Goal: Task Accomplishment & Management: Manage account settings

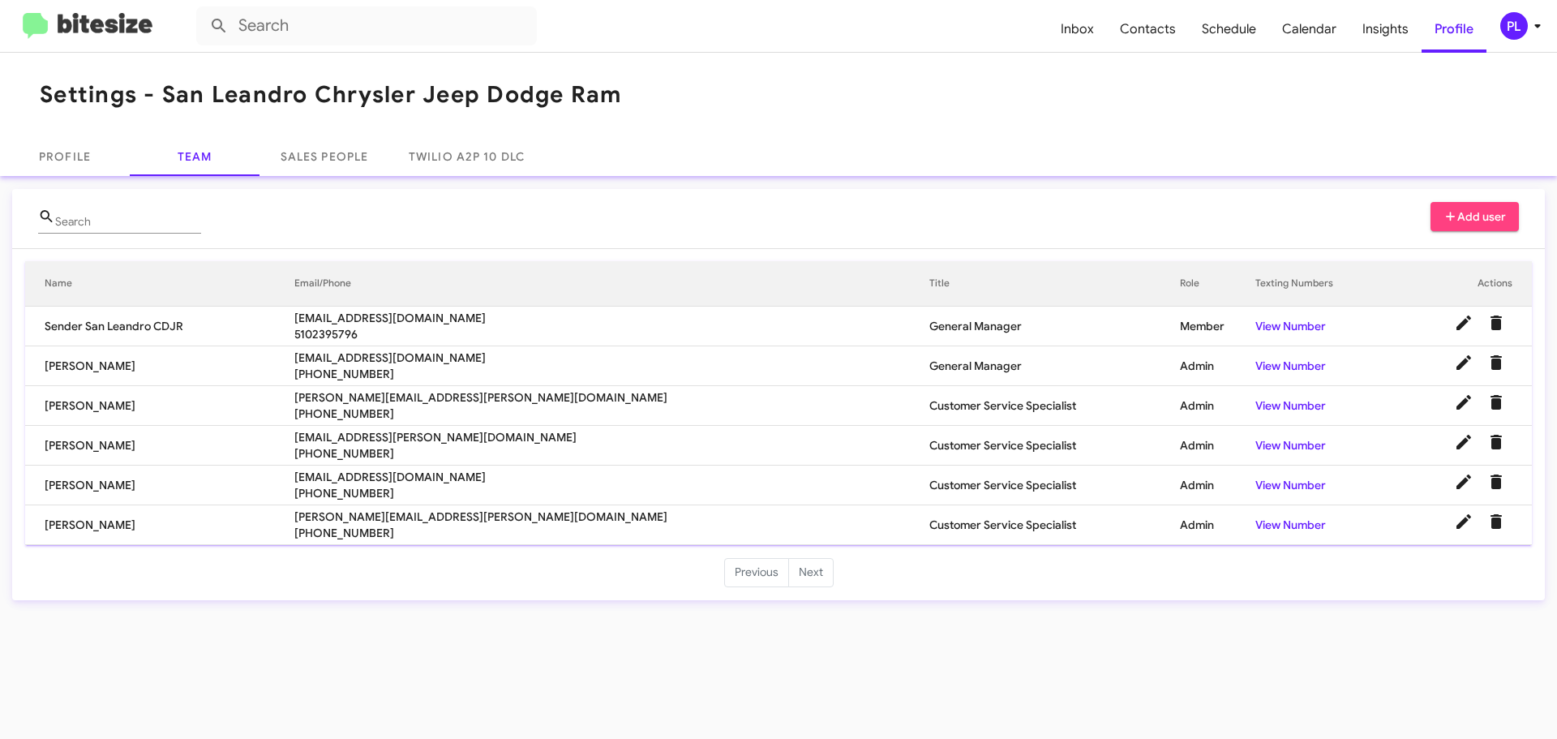
click at [1535, 24] on icon at bounding box center [1538, 26] width 6 height 4
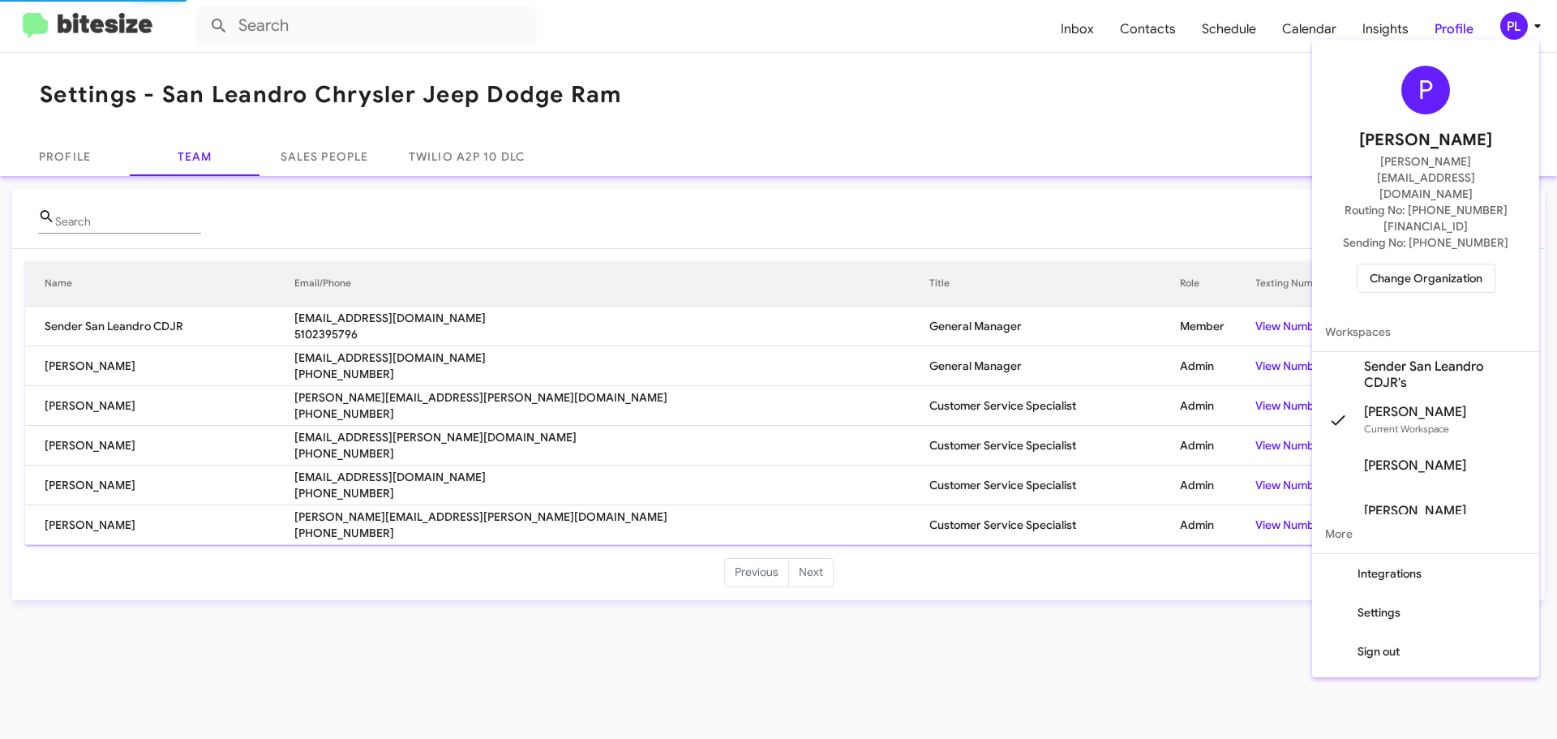
click at [1462, 264] on span "Change Organization" at bounding box center [1426, 278] width 113 height 28
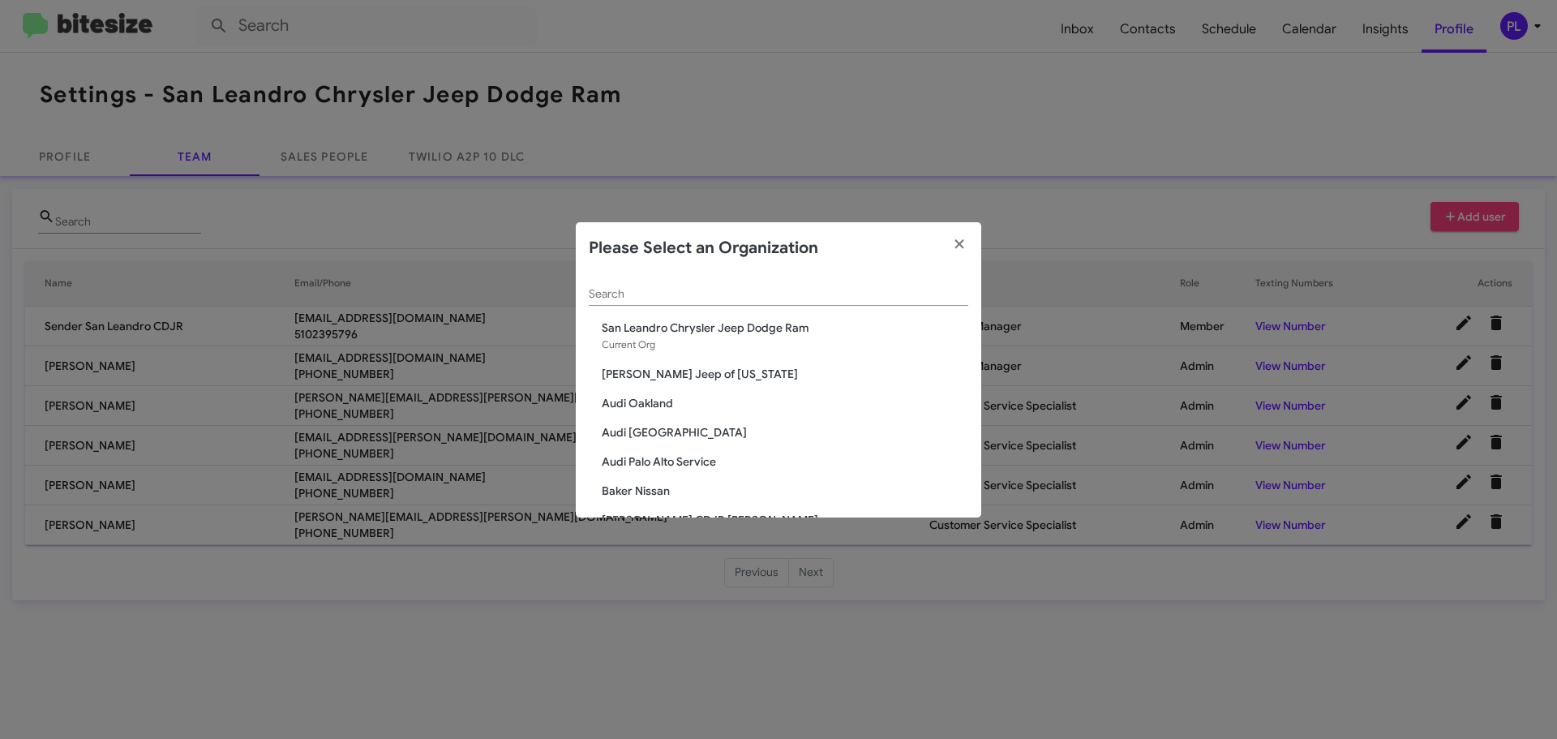
click at [626, 297] on input "Search" at bounding box center [779, 294] width 380 height 13
type input "a"
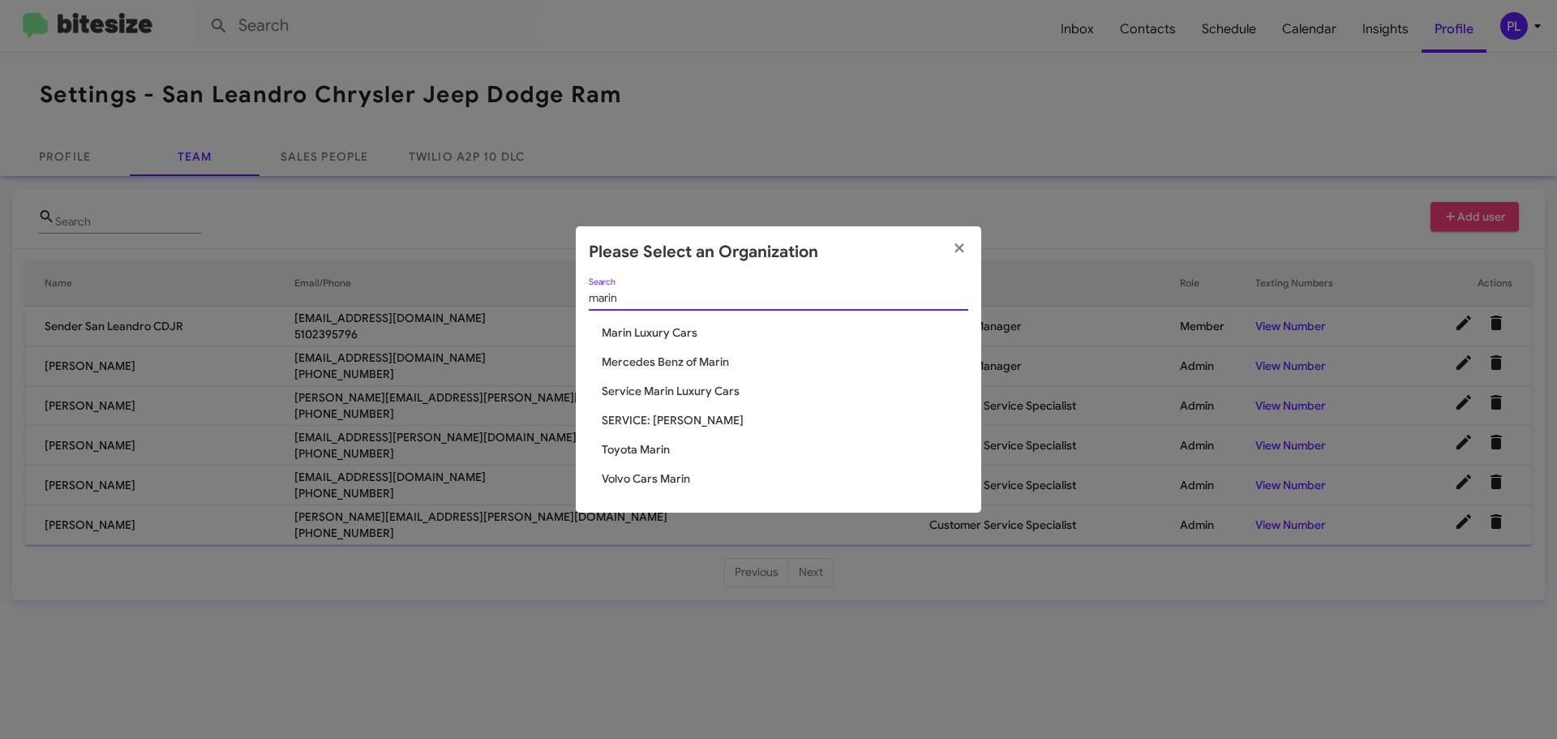
type input "marin"
click at [641, 333] on span "Marin Luxury Cars" at bounding box center [785, 332] width 367 height 16
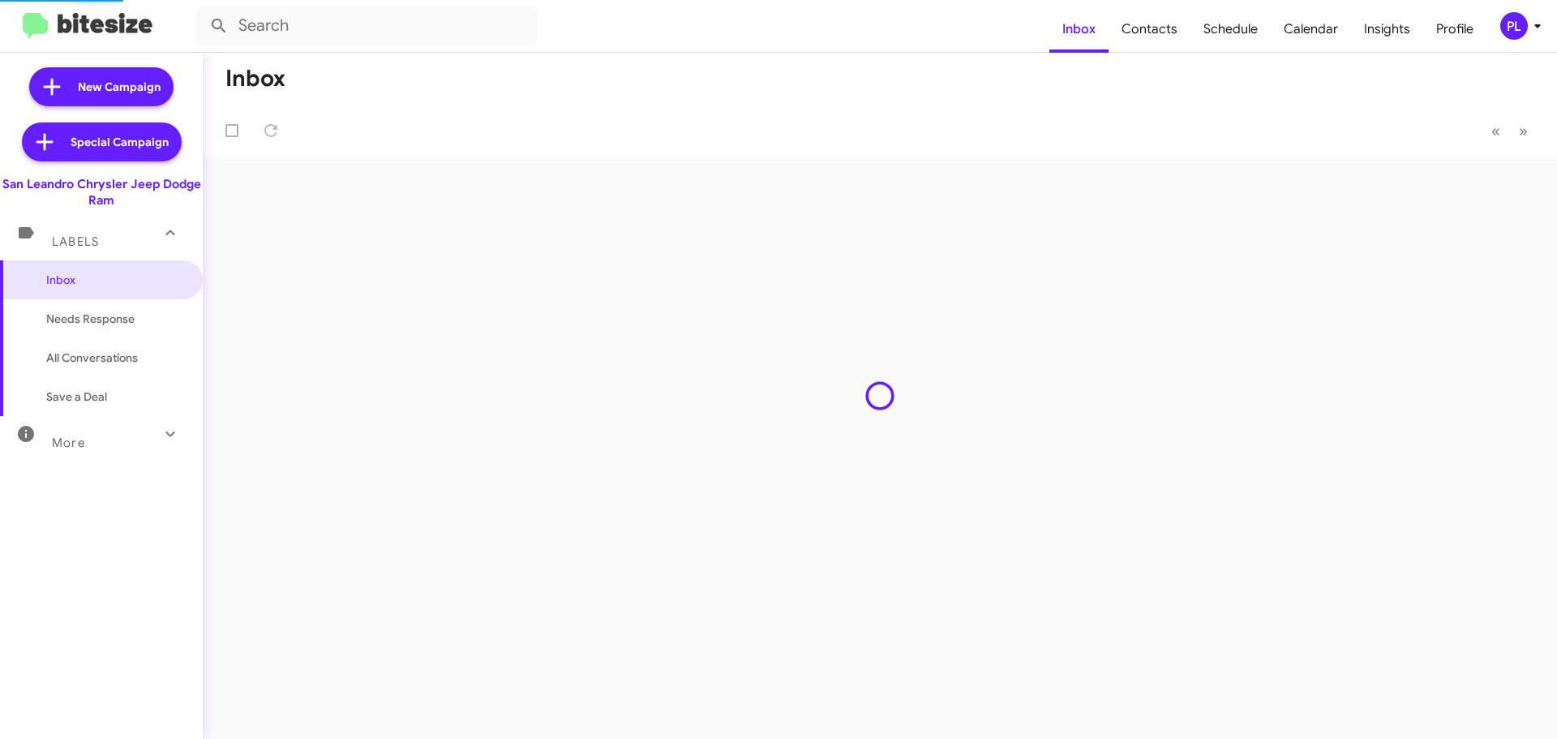
click at [1534, 27] on icon at bounding box center [1537, 25] width 19 height 19
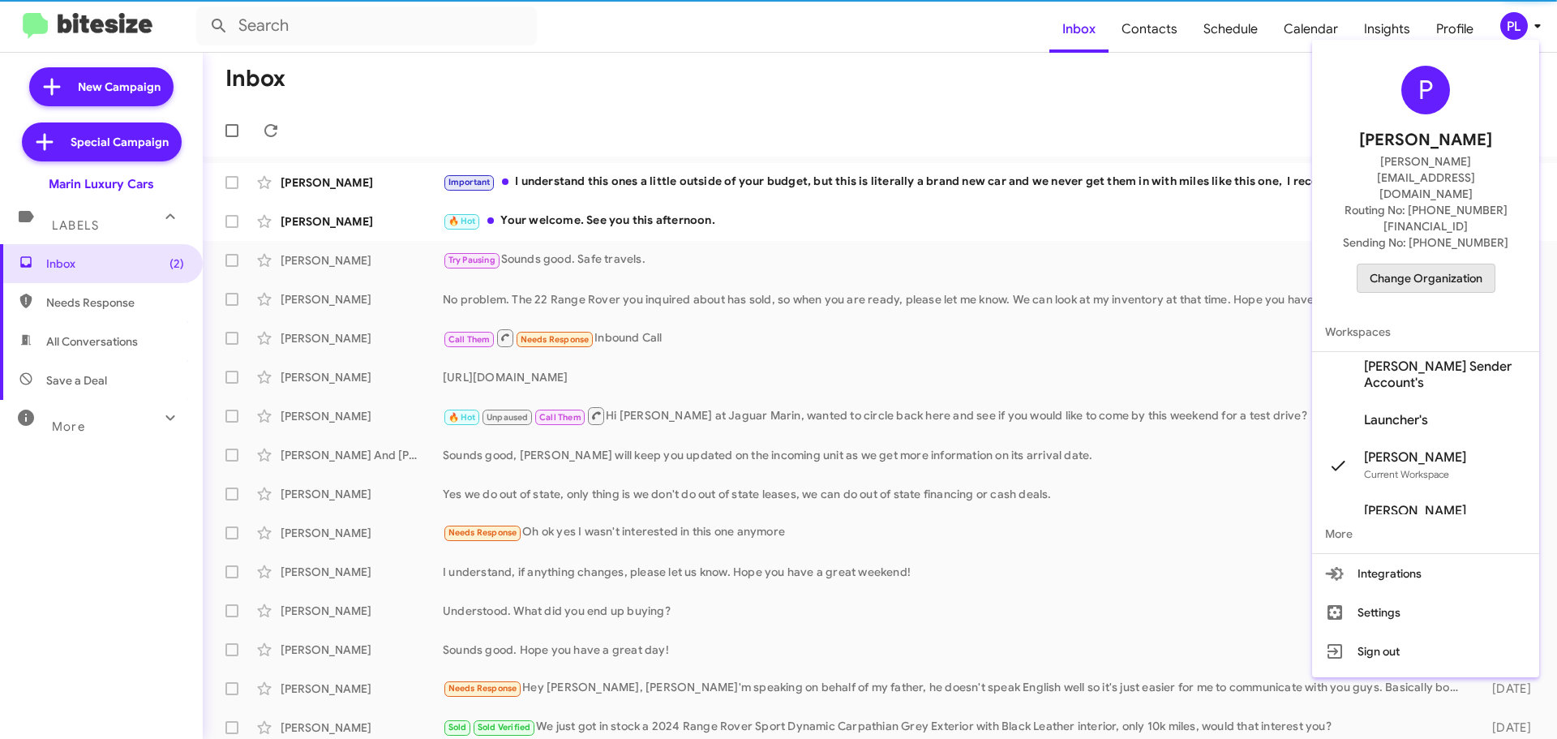
click at [1455, 264] on span "Change Organization" at bounding box center [1426, 278] width 113 height 28
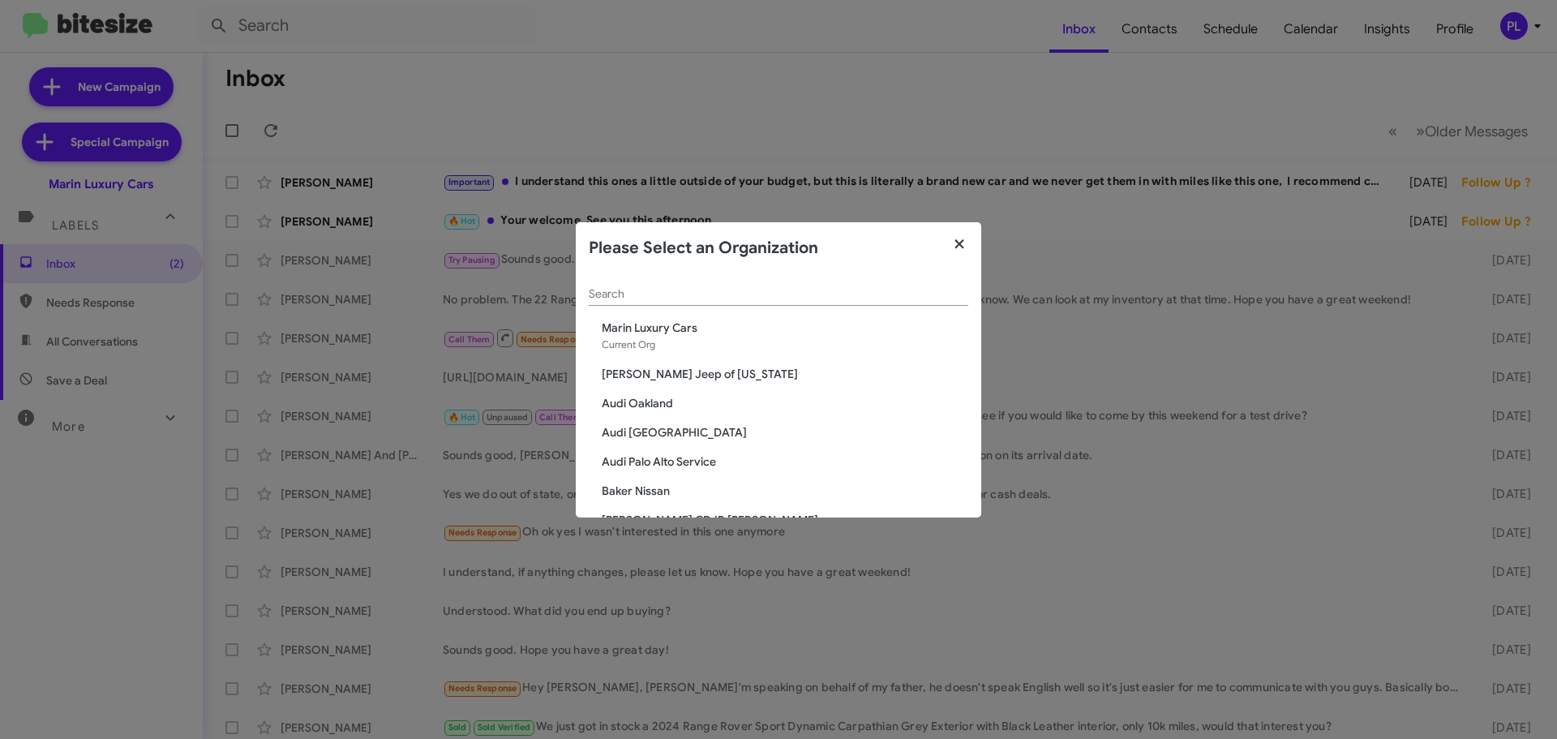
click at [959, 244] on icon "button" at bounding box center [959, 243] width 9 height 9
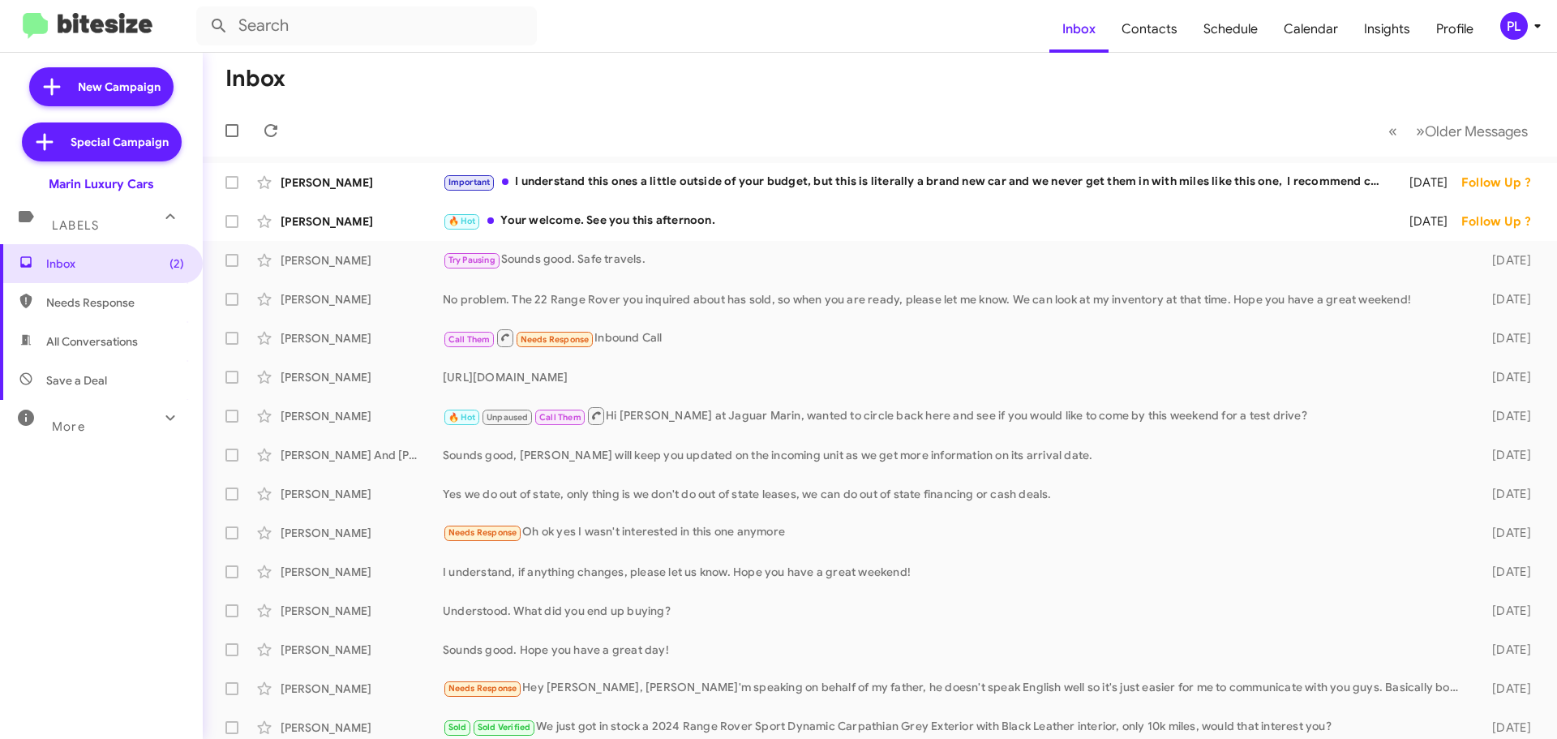
click at [1523, 33] on div "PL" at bounding box center [1515, 26] width 28 height 28
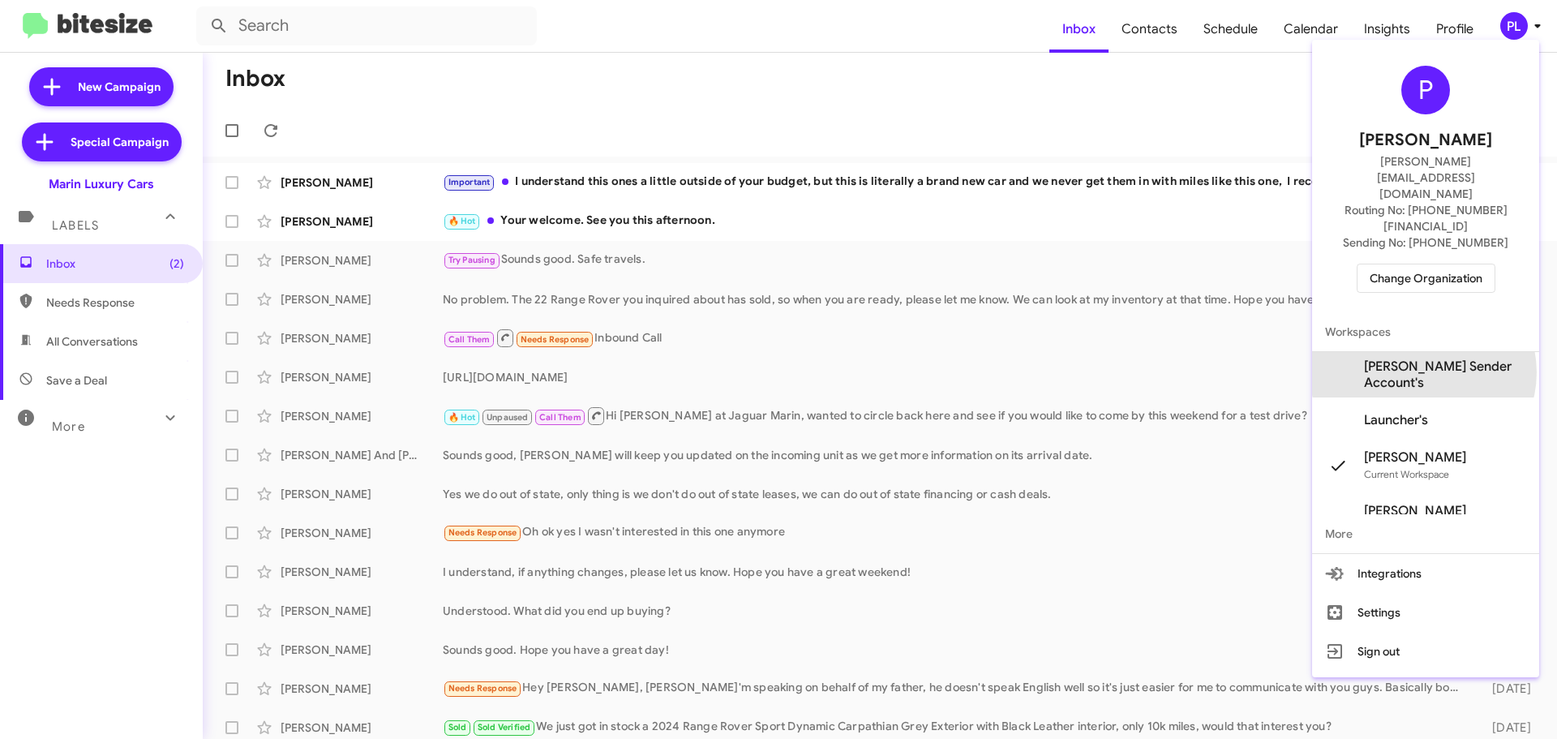
click at [1424, 359] on span "Marin Luxury Sender Account's" at bounding box center [1445, 375] width 162 height 32
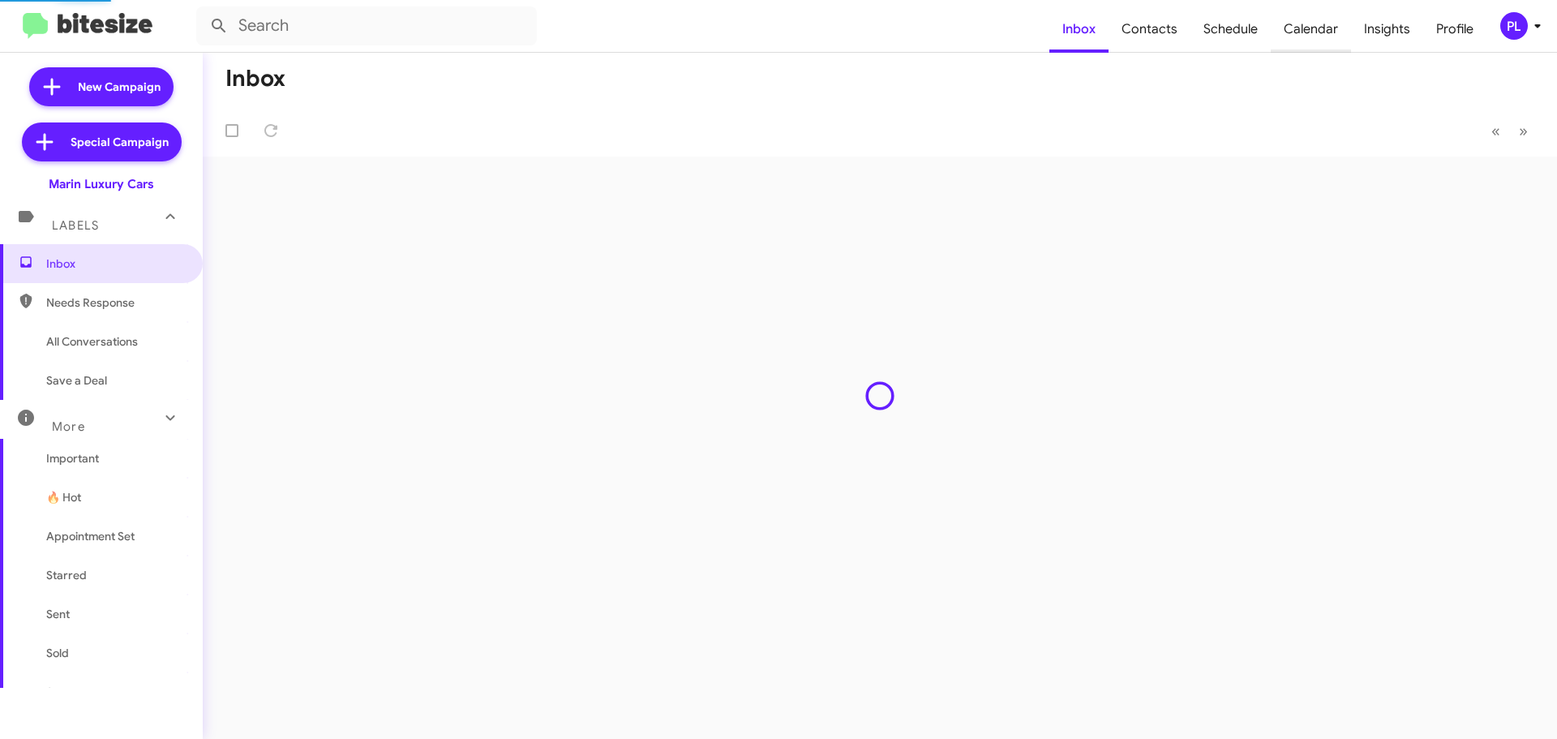
click at [1326, 37] on span "Calendar" at bounding box center [1311, 29] width 80 height 47
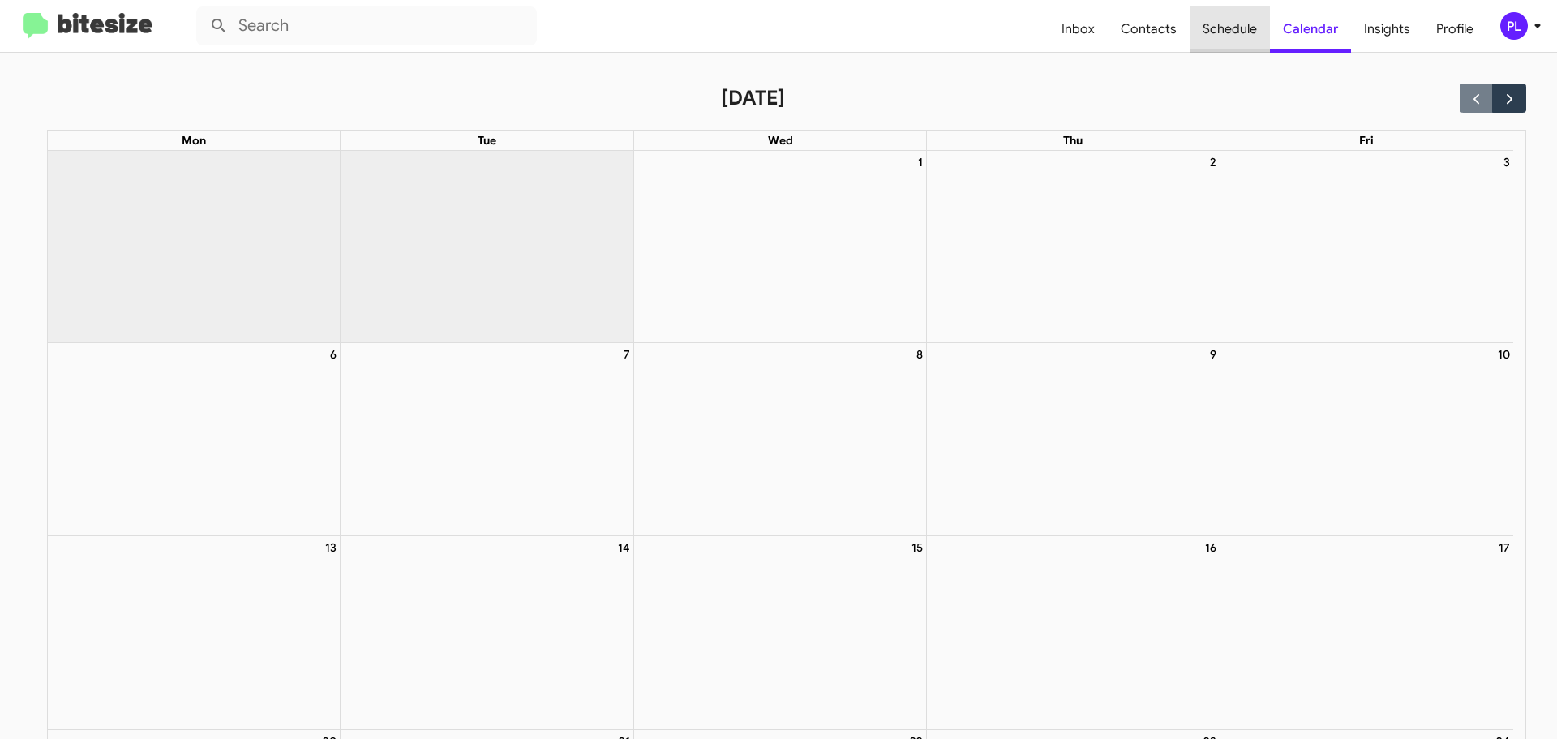
click at [1239, 29] on span "Schedule" at bounding box center [1230, 29] width 80 height 47
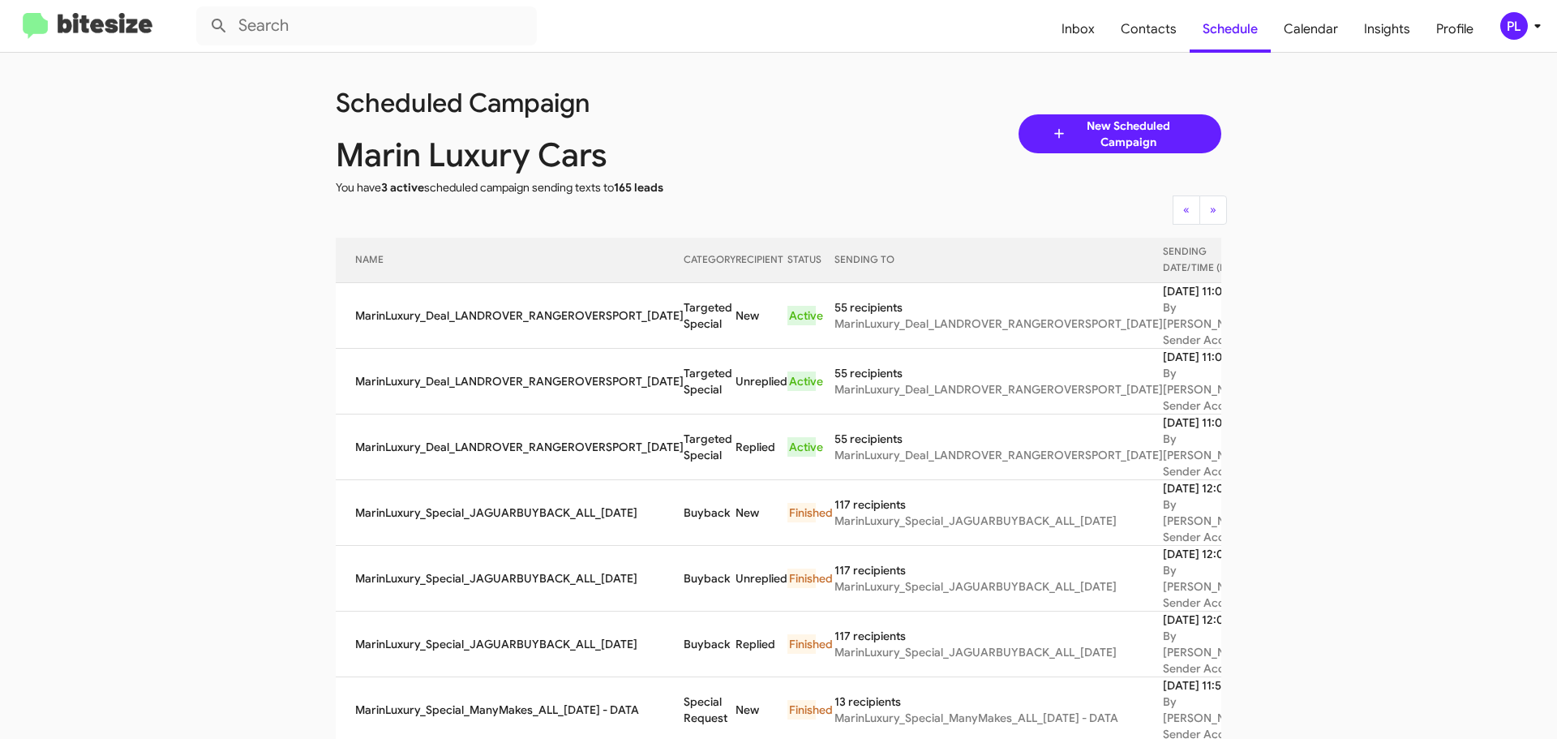
scroll to position [162, 0]
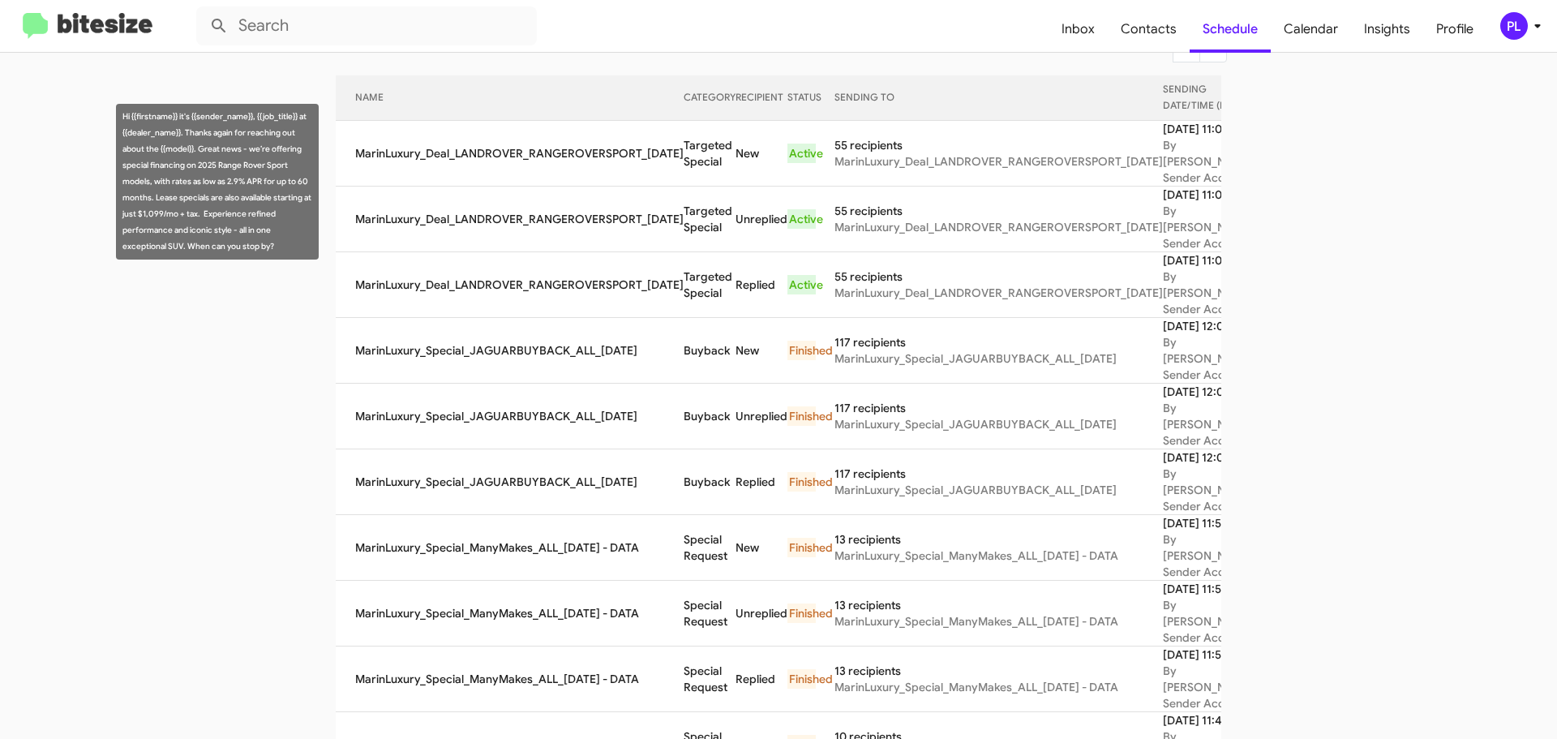
drag, startPoint x: 1197, startPoint y: 186, endPoint x: 931, endPoint y: 70, distance: 290.2
click at [1254, 169] on button "Delete" at bounding box center [1284, 153] width 60 height 31
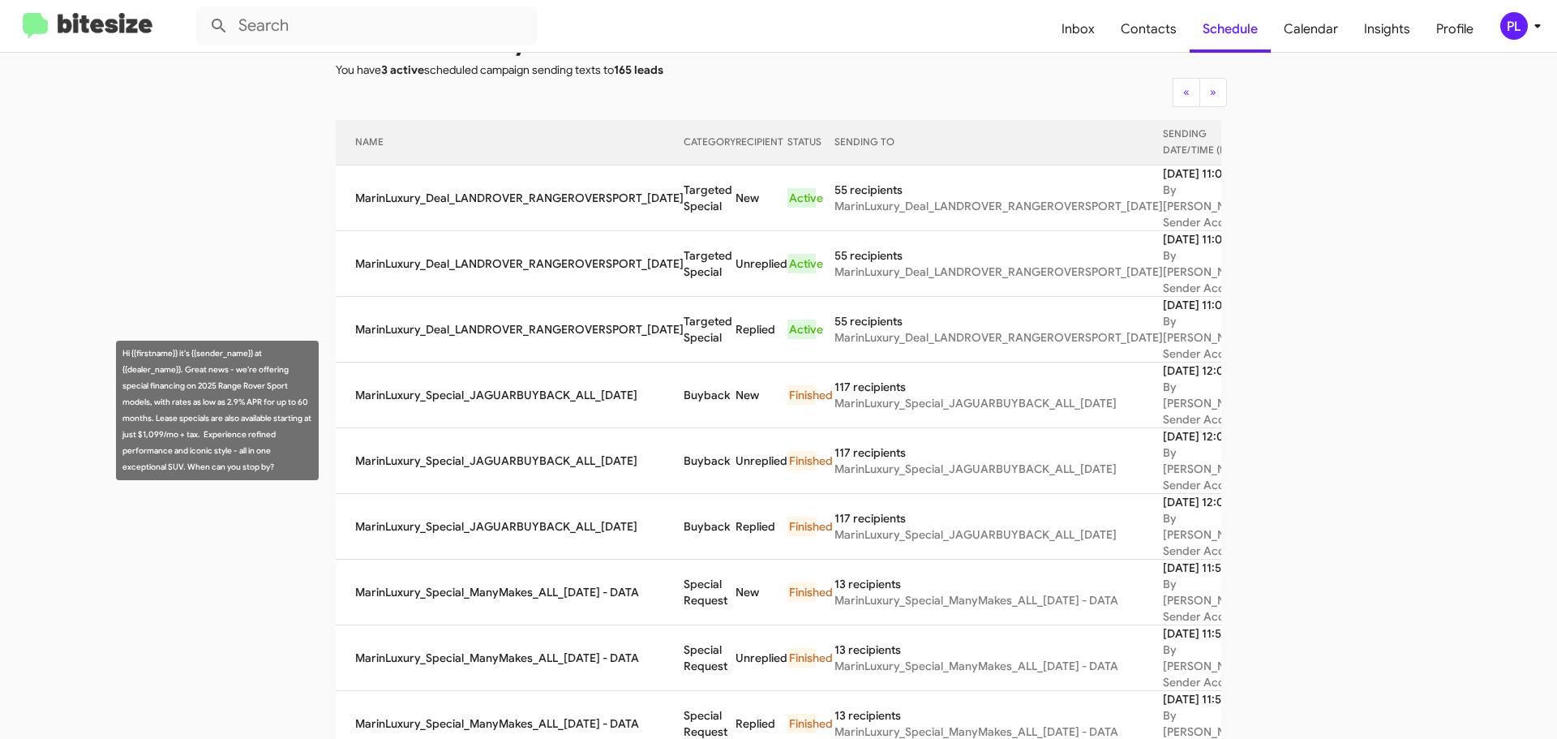
scroll to position [81, 0]
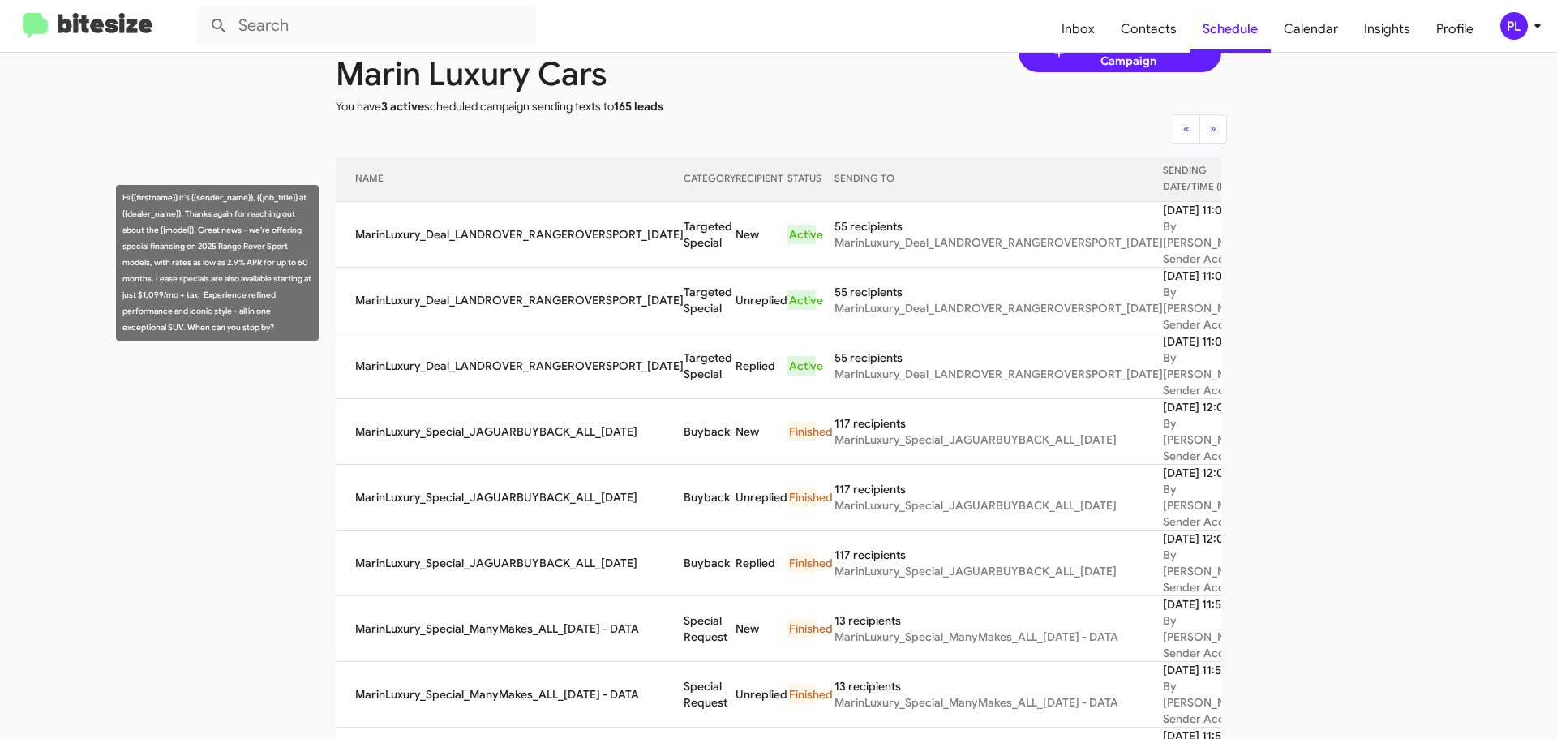
click at [1254, 250] on button "Delete" at bounding box center [1284, 234] width 60 height 31
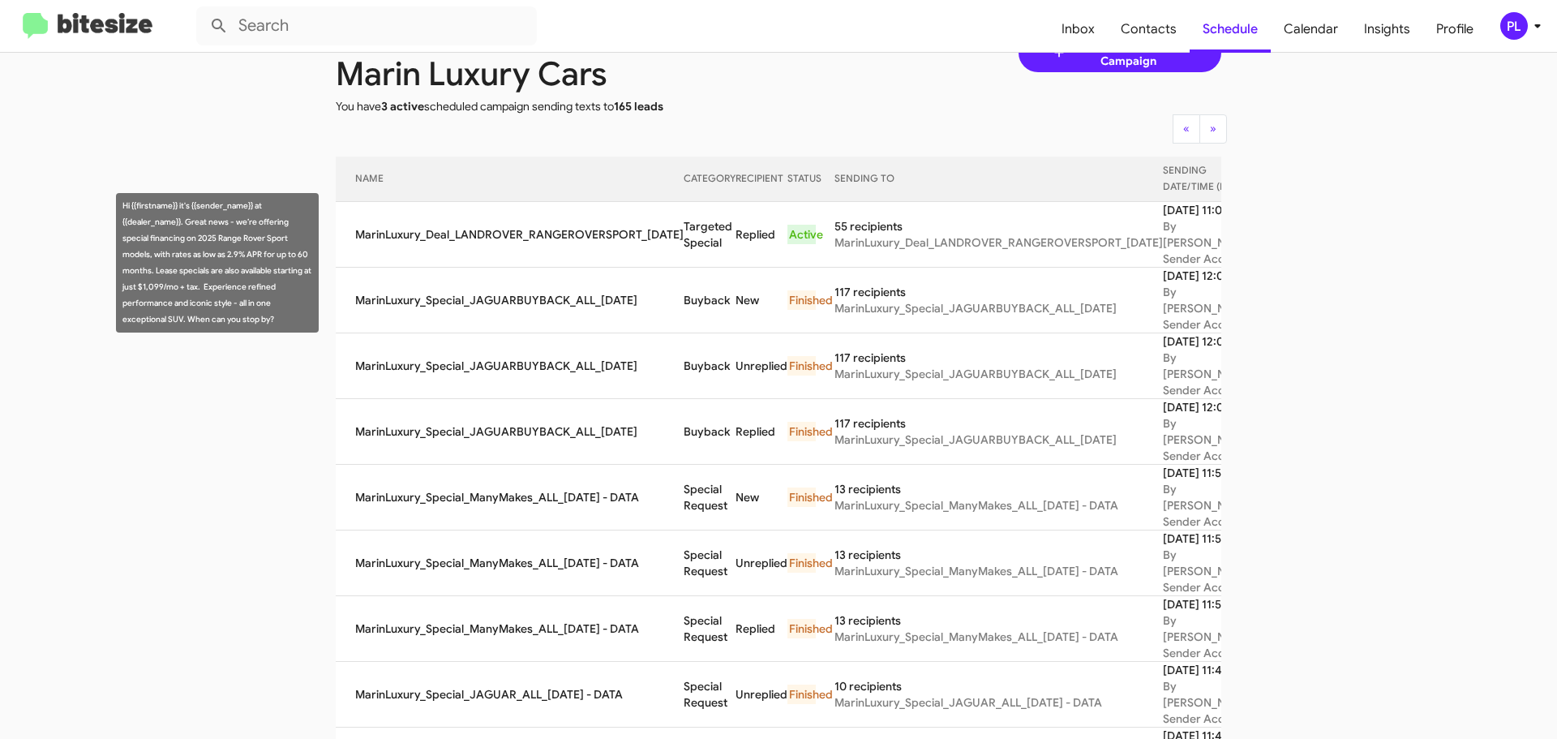
click at [1254, 250] on button "Delete" at bounding box center [1284, 234] width 60 height 31
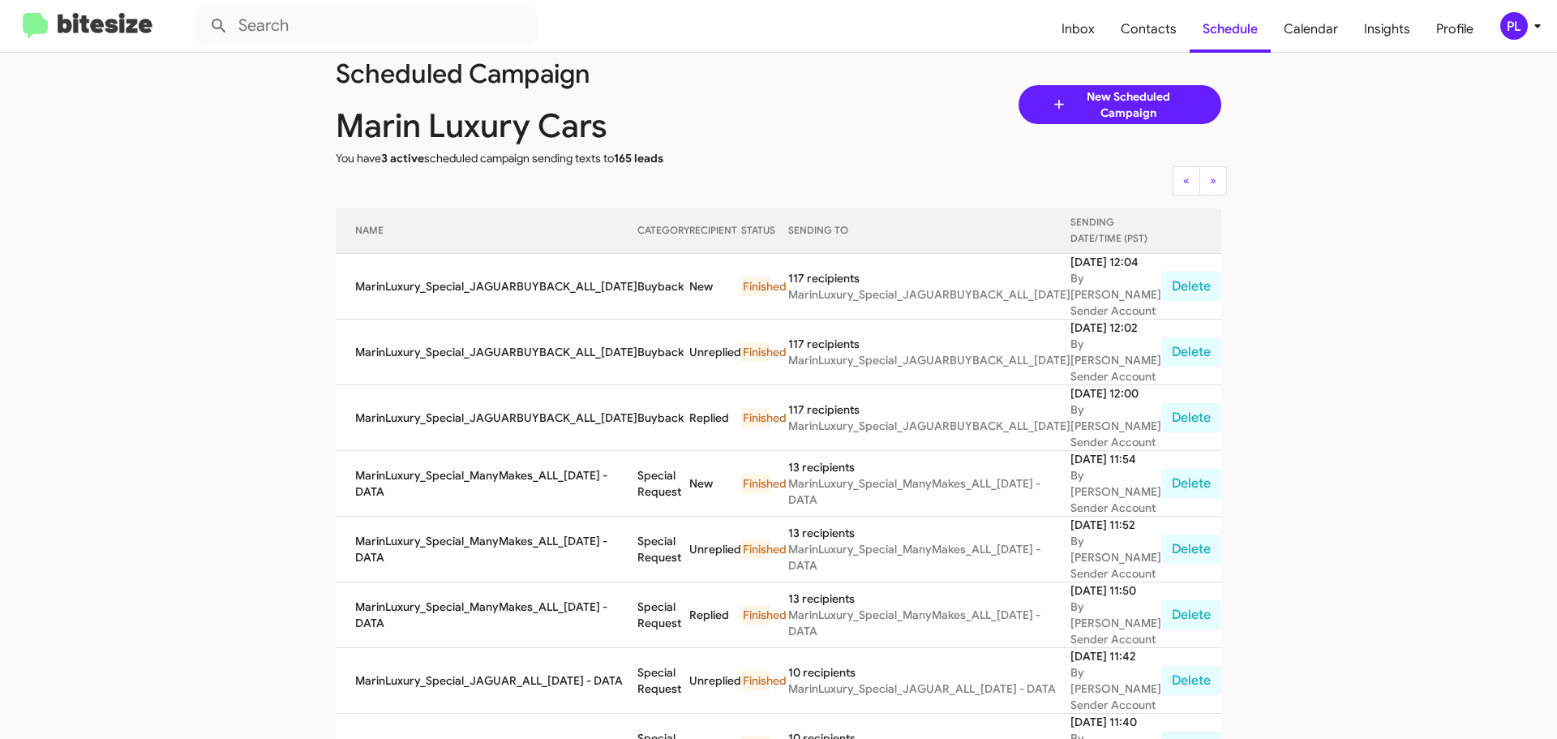
scroll to position [0, 0]
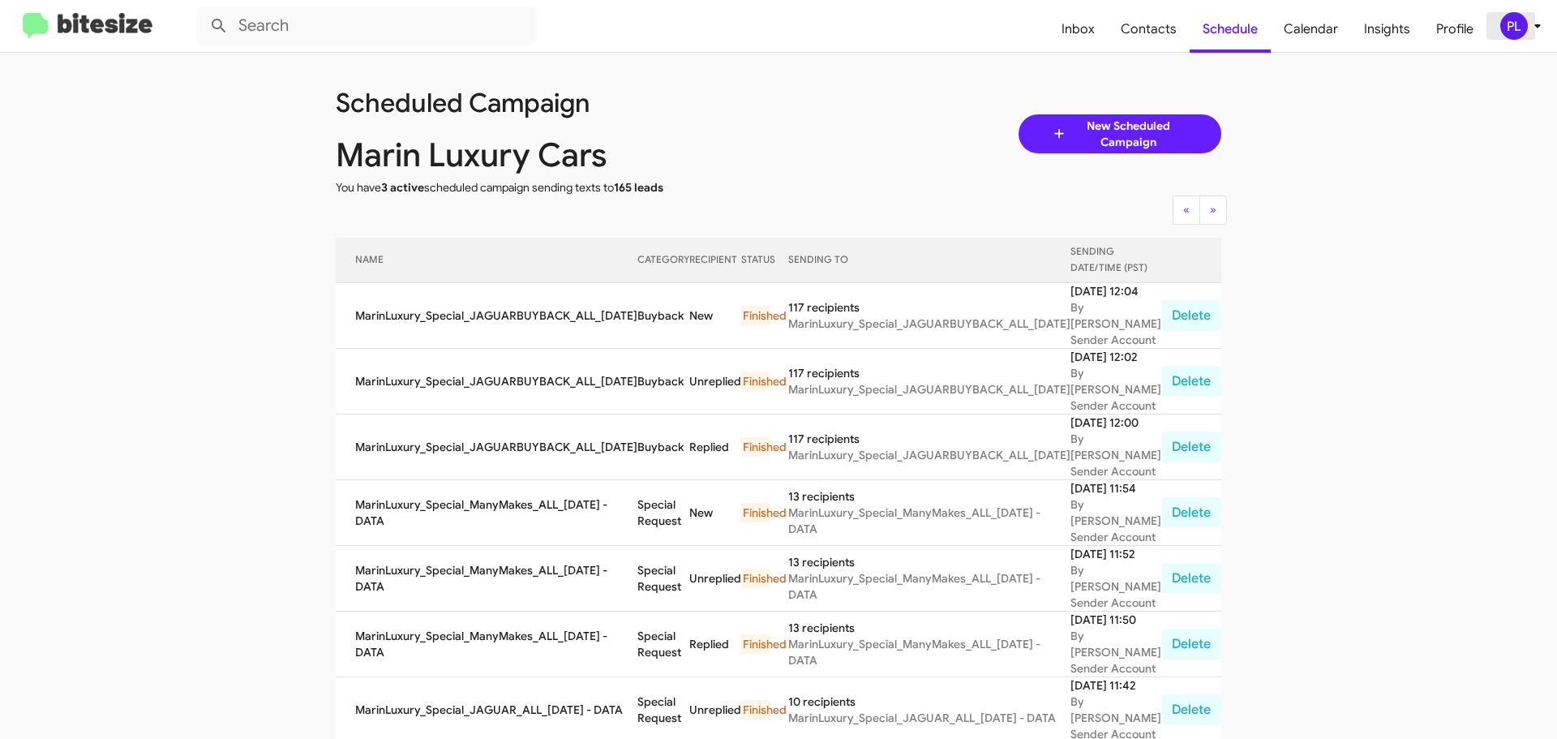
click at [1522, 28] on div "PL" at bounding box center [1515, 26] width 28 height 28
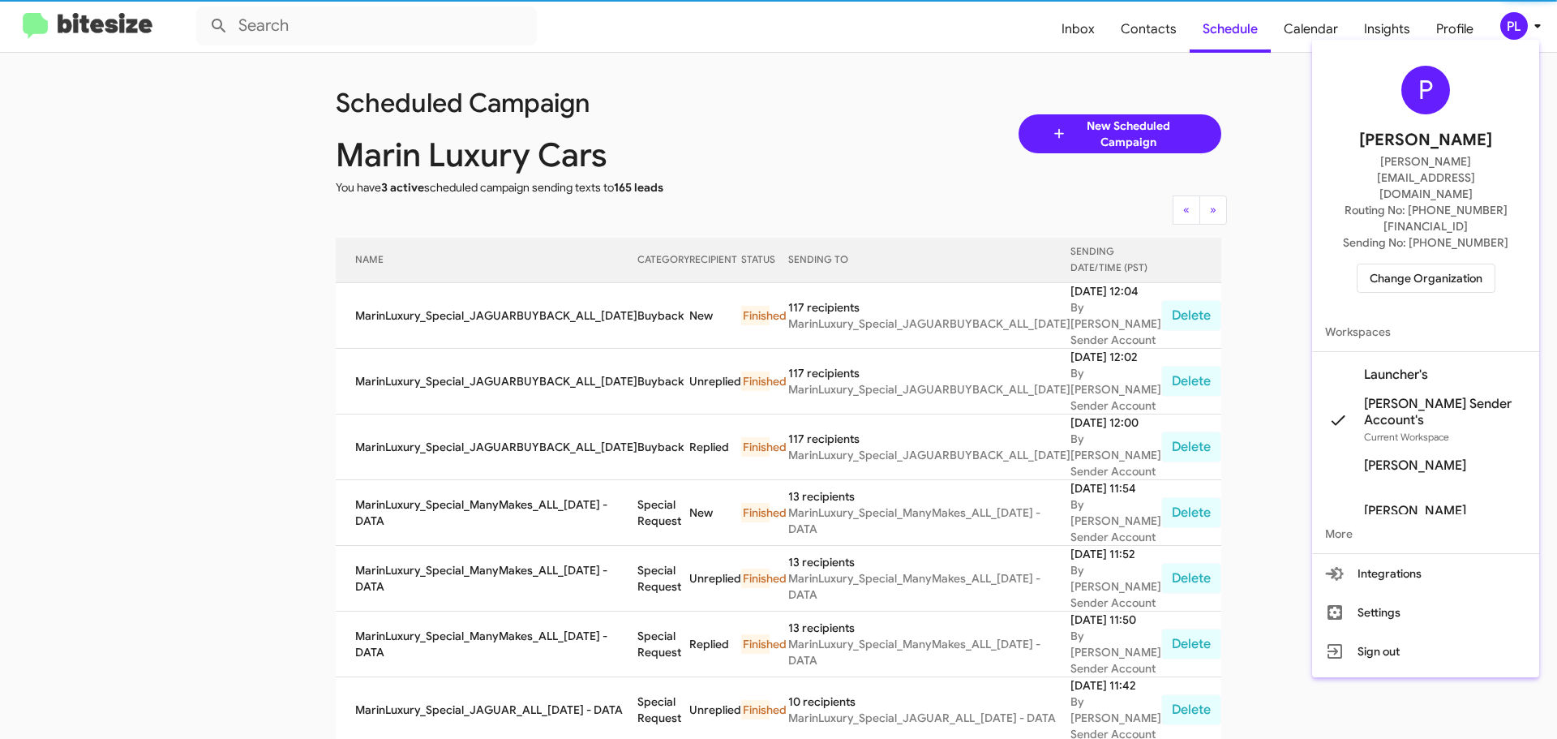
click at [1444, 264] on span "Change Organization" at bounding box center [1426, 278] width 113 height 28
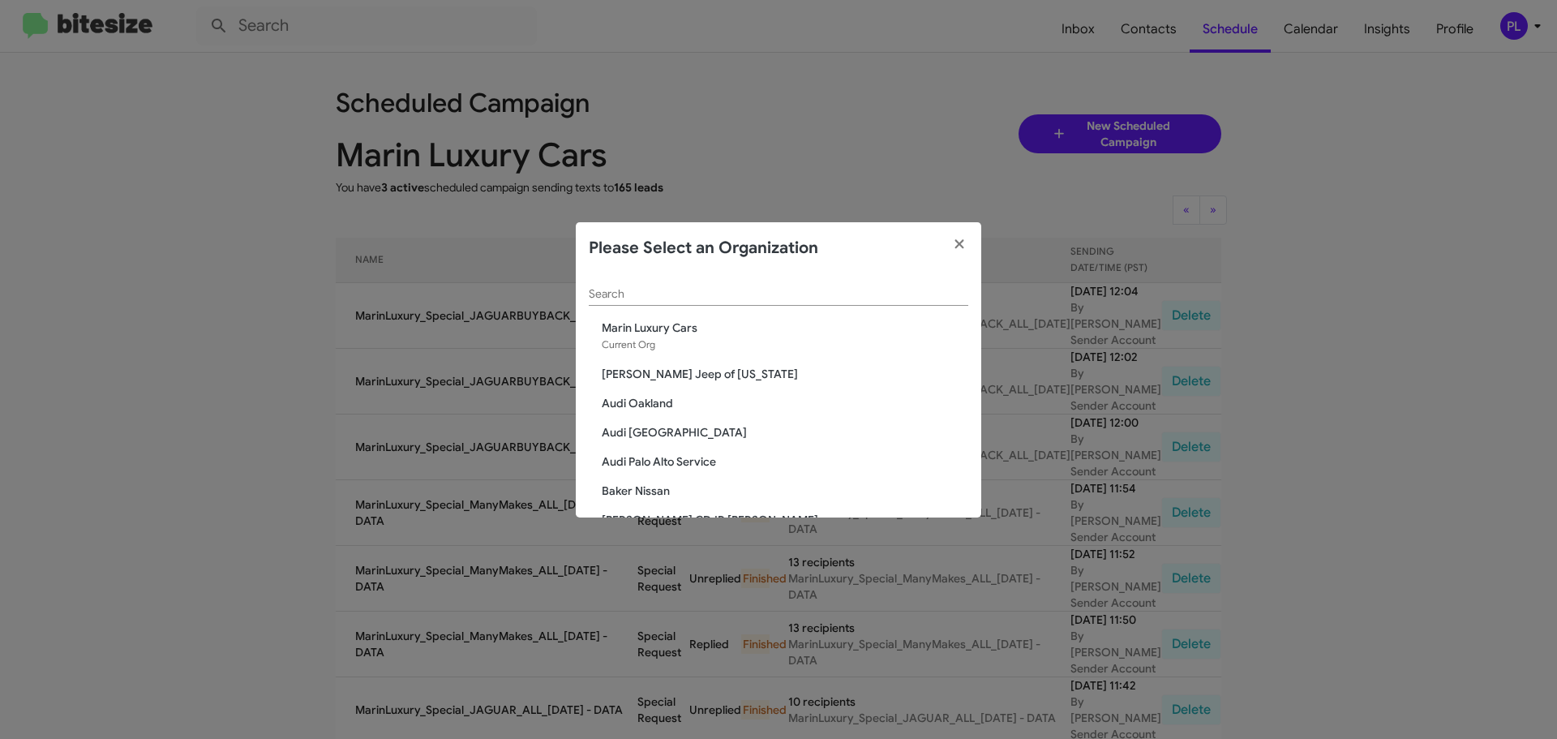
click at [733, 290] on input "Search" at bounding box center [779, 294] width 380 height 13
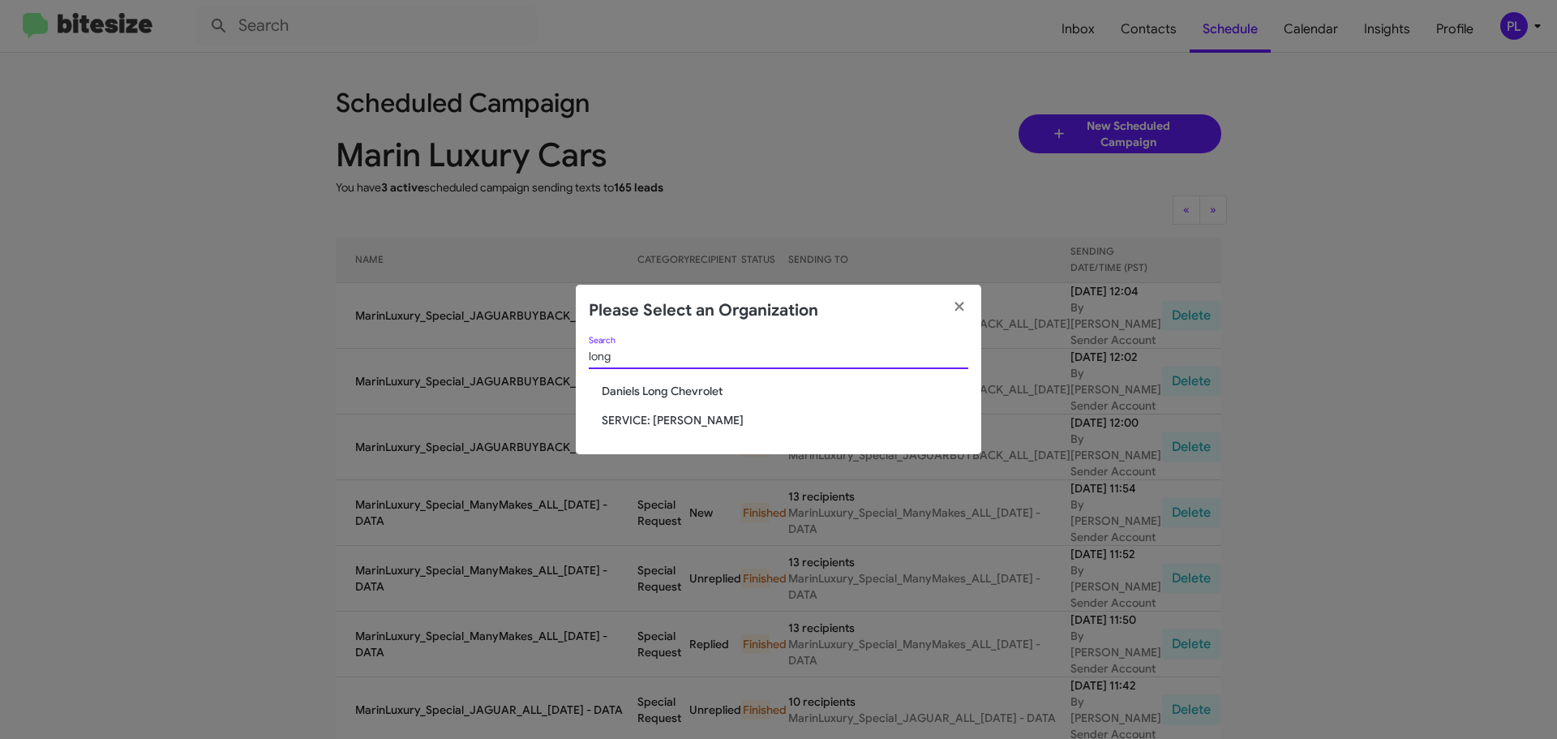
type input "long"
click at [691, 423] on span "SERVICE: [PERSON_NAME]" at bounding box center [785, 420] width 367 height 16
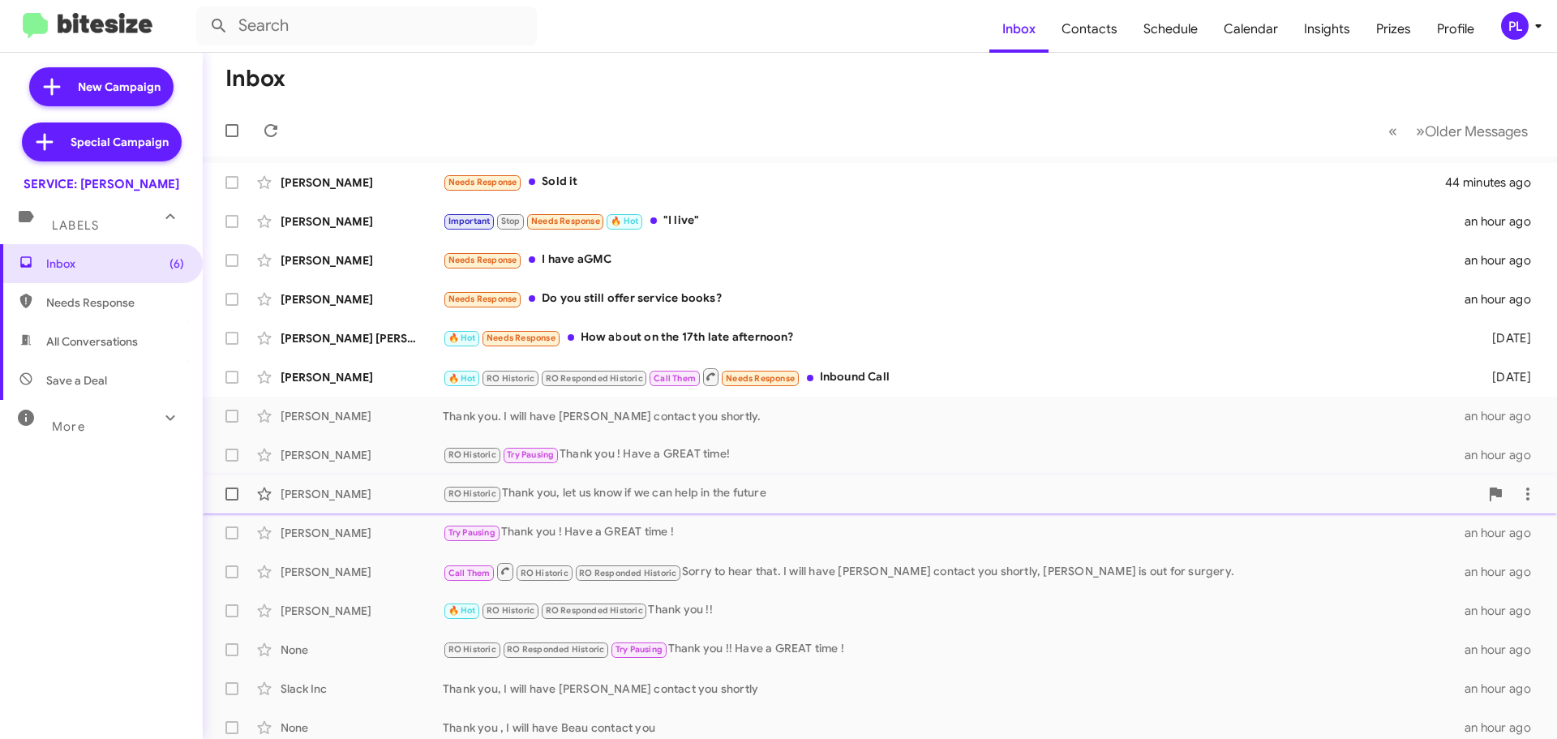
click at [620, 495] on div "RO Historic Thank you, let us know if we can help in the future" at bounding box center [961, 493] width 1037 height 19
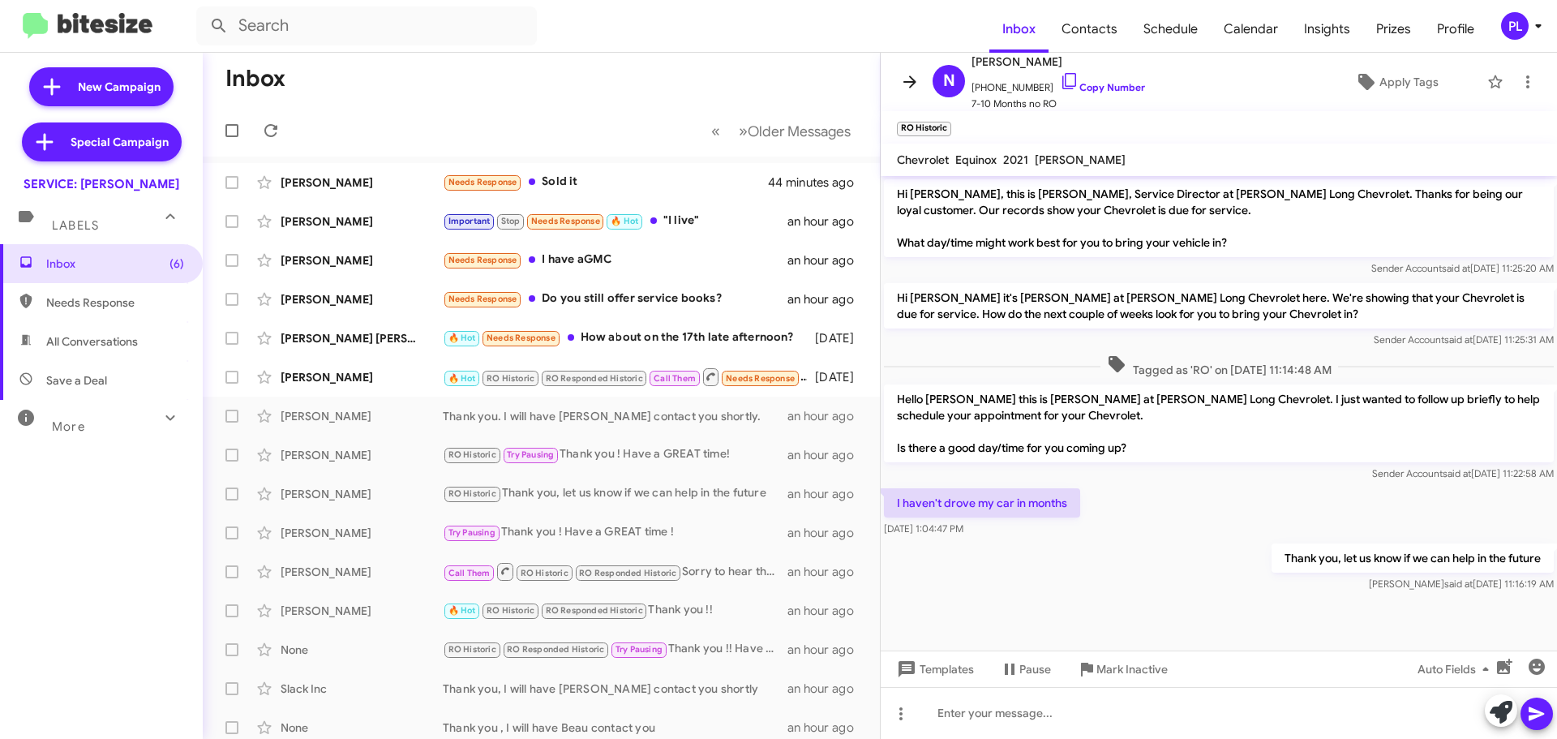
click at [909, 83] on icon at bounding box center [910, 81] width 13 height 12
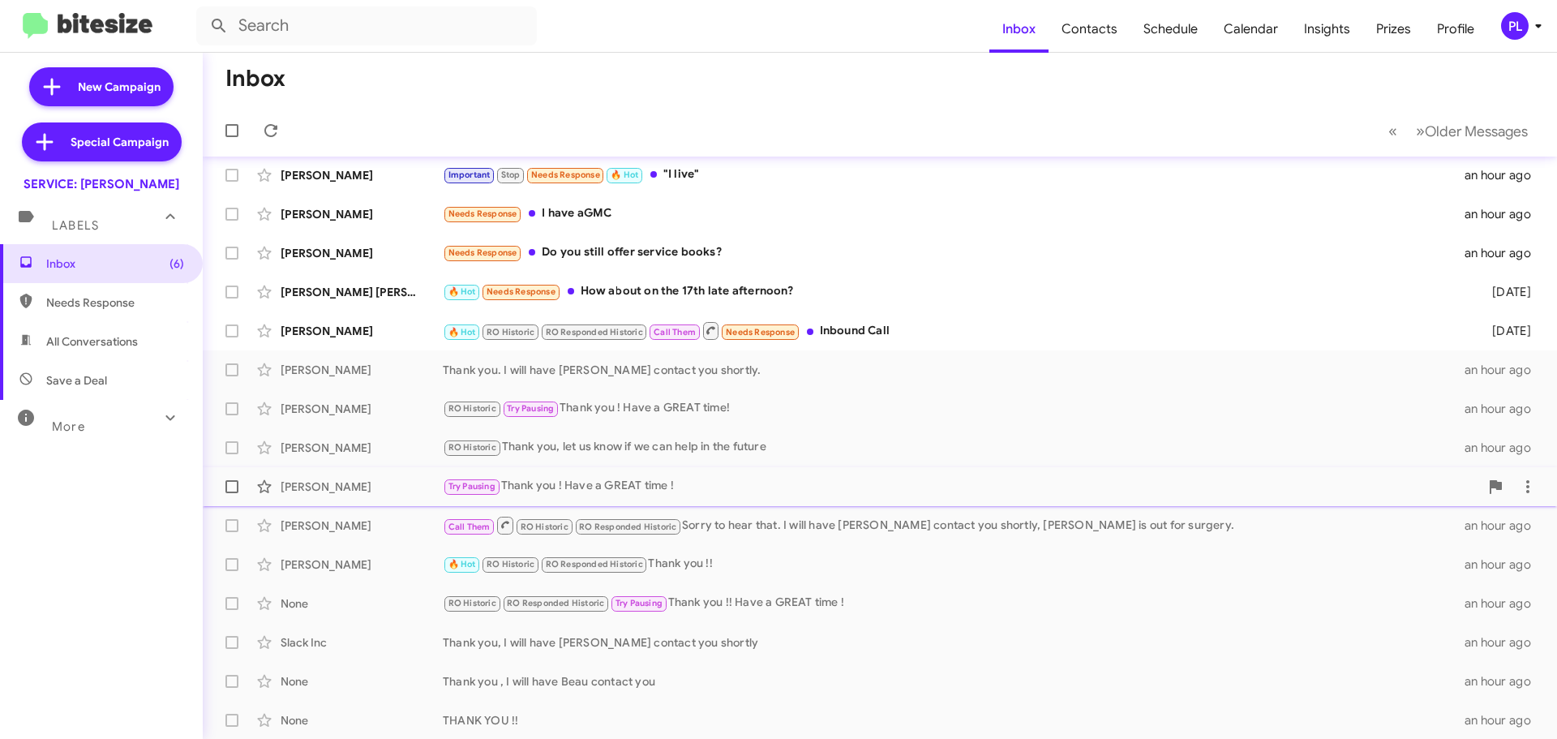
scroll to position [41, 0]
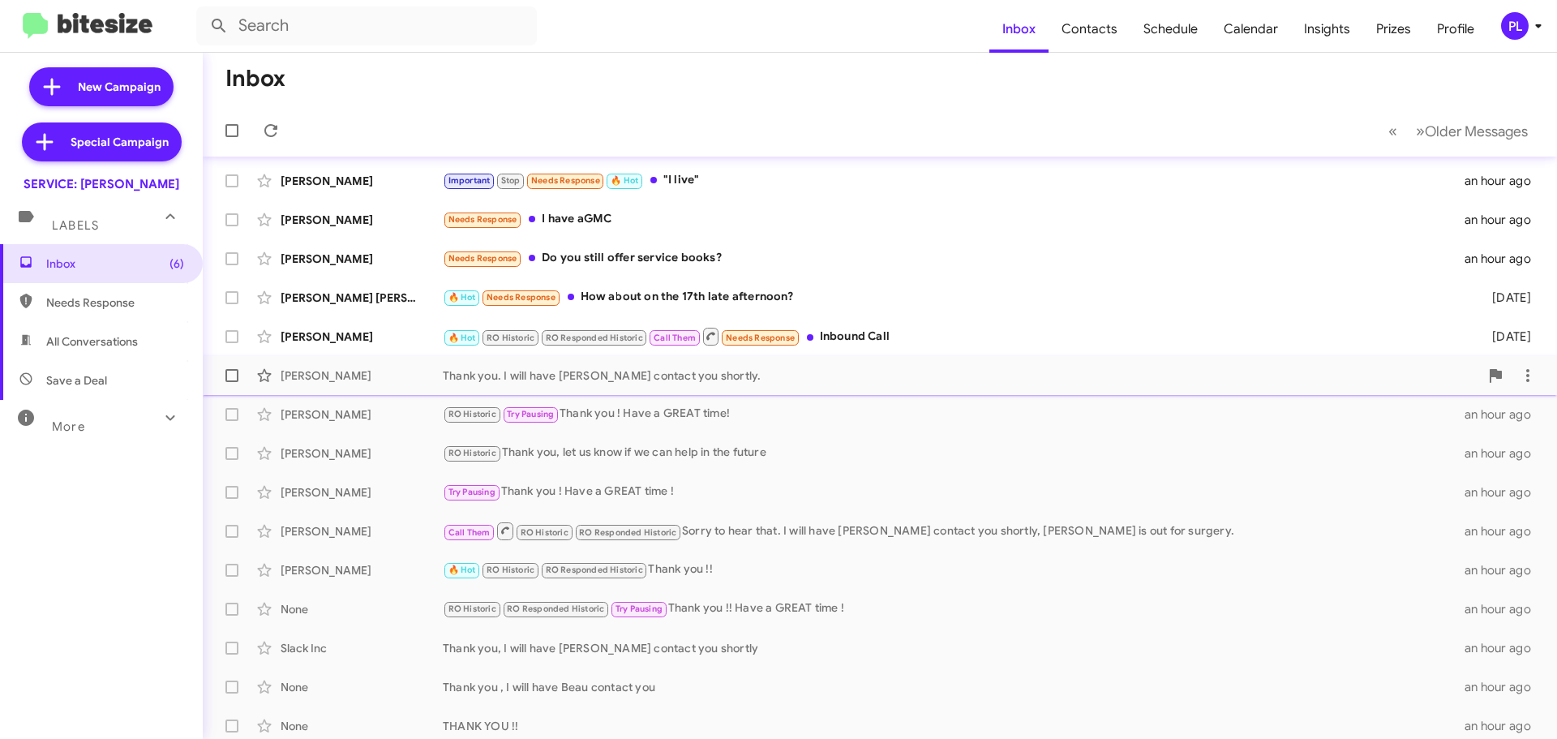
click at [679, 369] on div "Thank you. I will have [PERSON_NAME] contact you shortly." at bounding box center [961, 375] width 1037 height 16
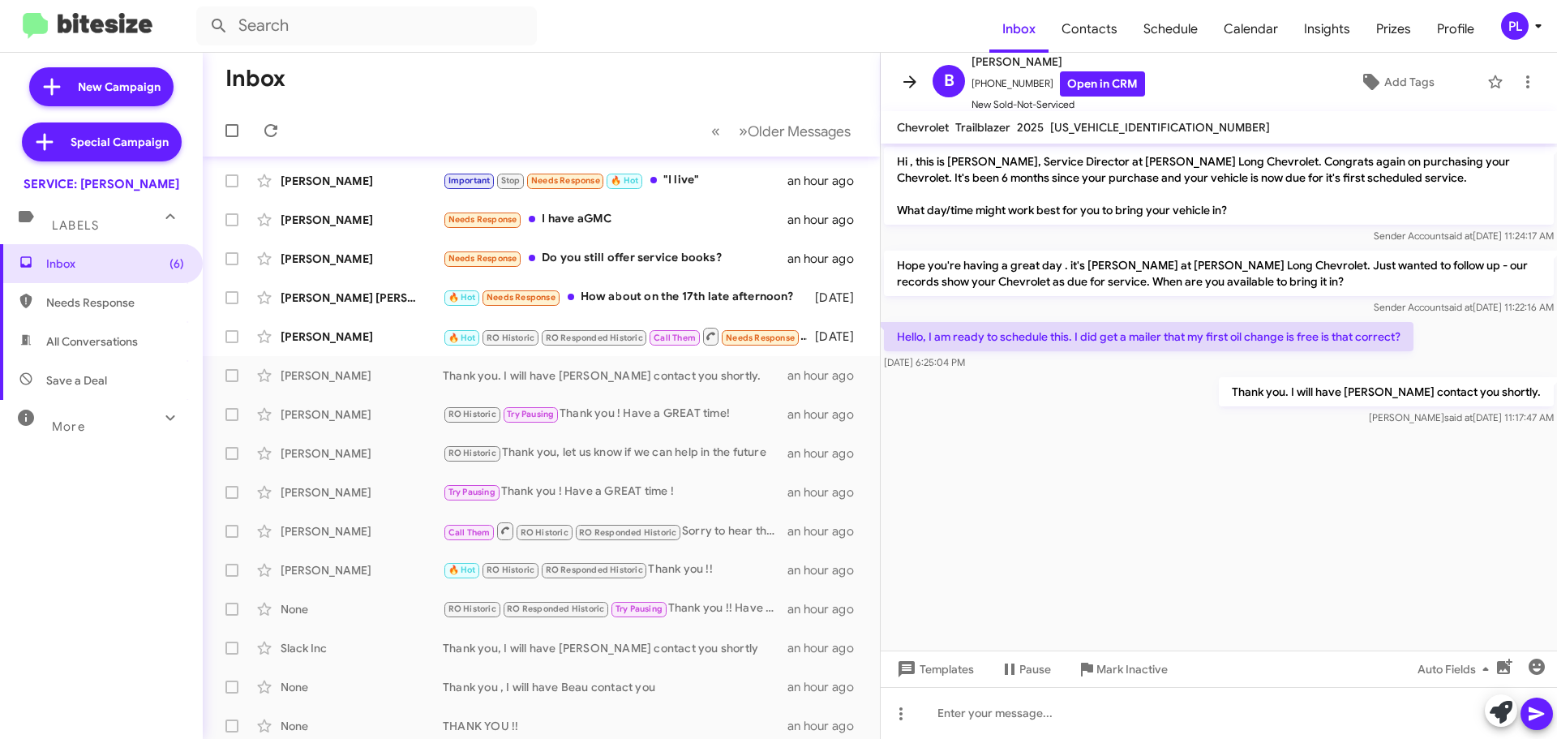
click at [910, 87] on icon at bounding box center [910, 81] width 13 height 12
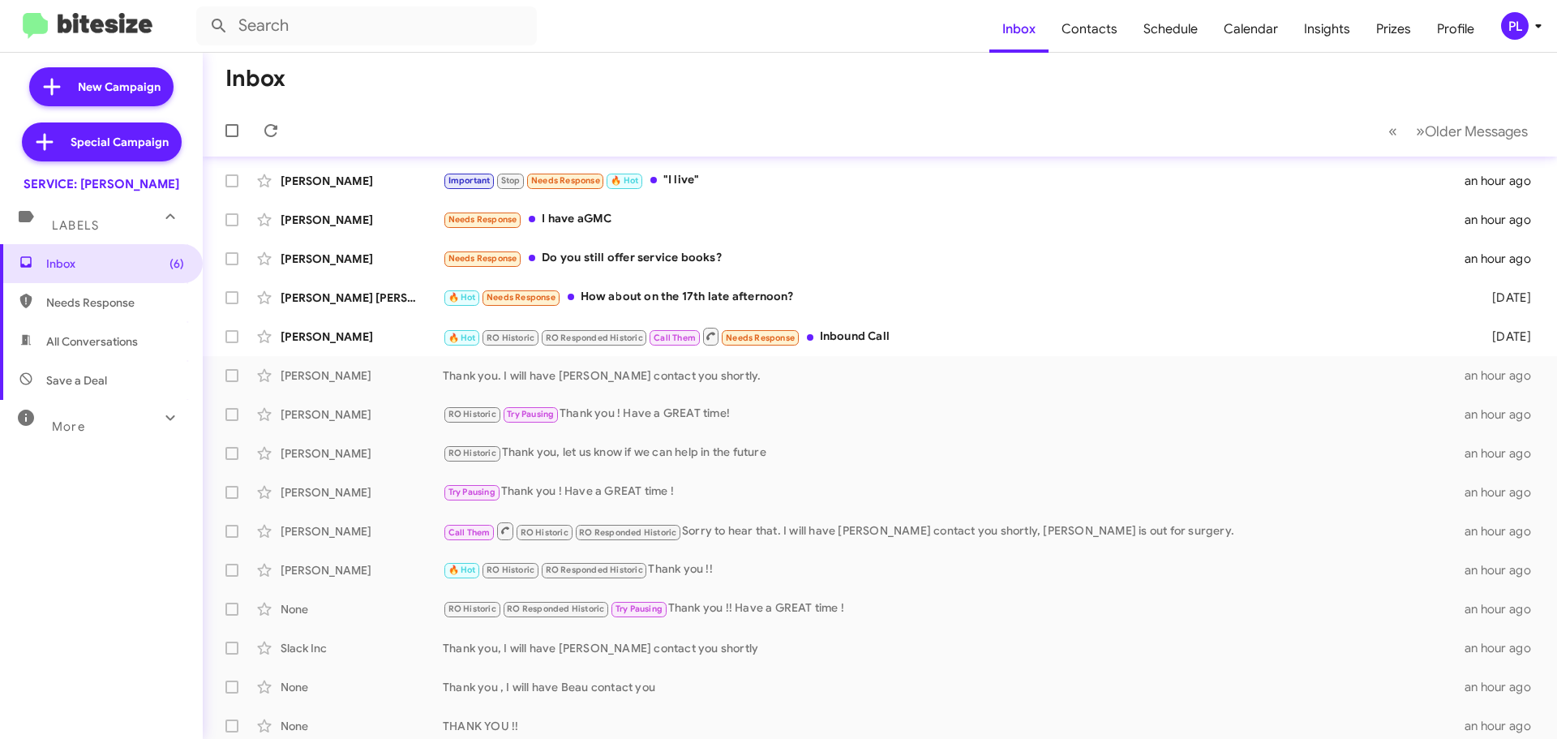
click at [1538, 29] on icon at bounding box center [1538, 25] width 19 height 19
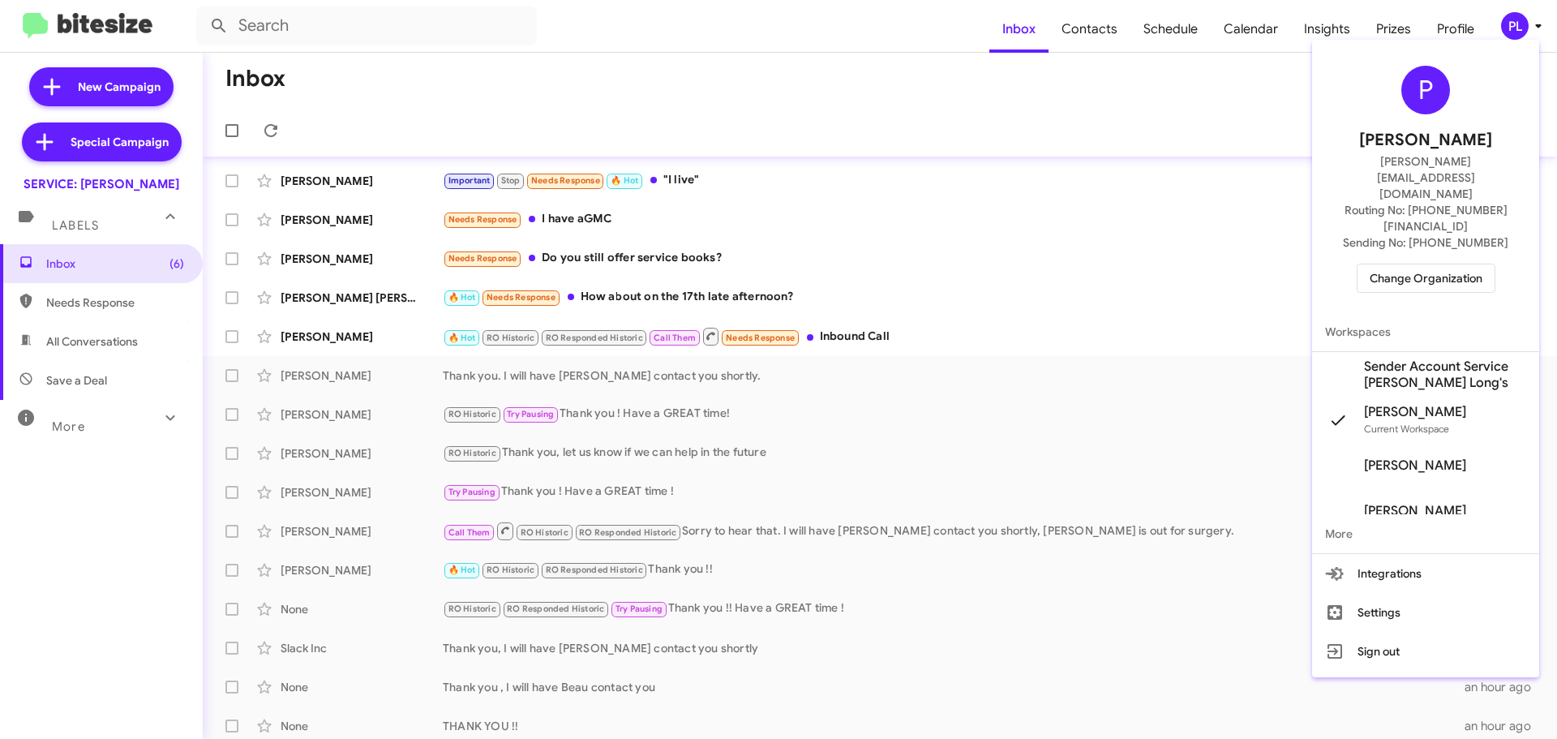
click at [1448, 35] on div at bounding box center [778, 369] width 1557 height 739
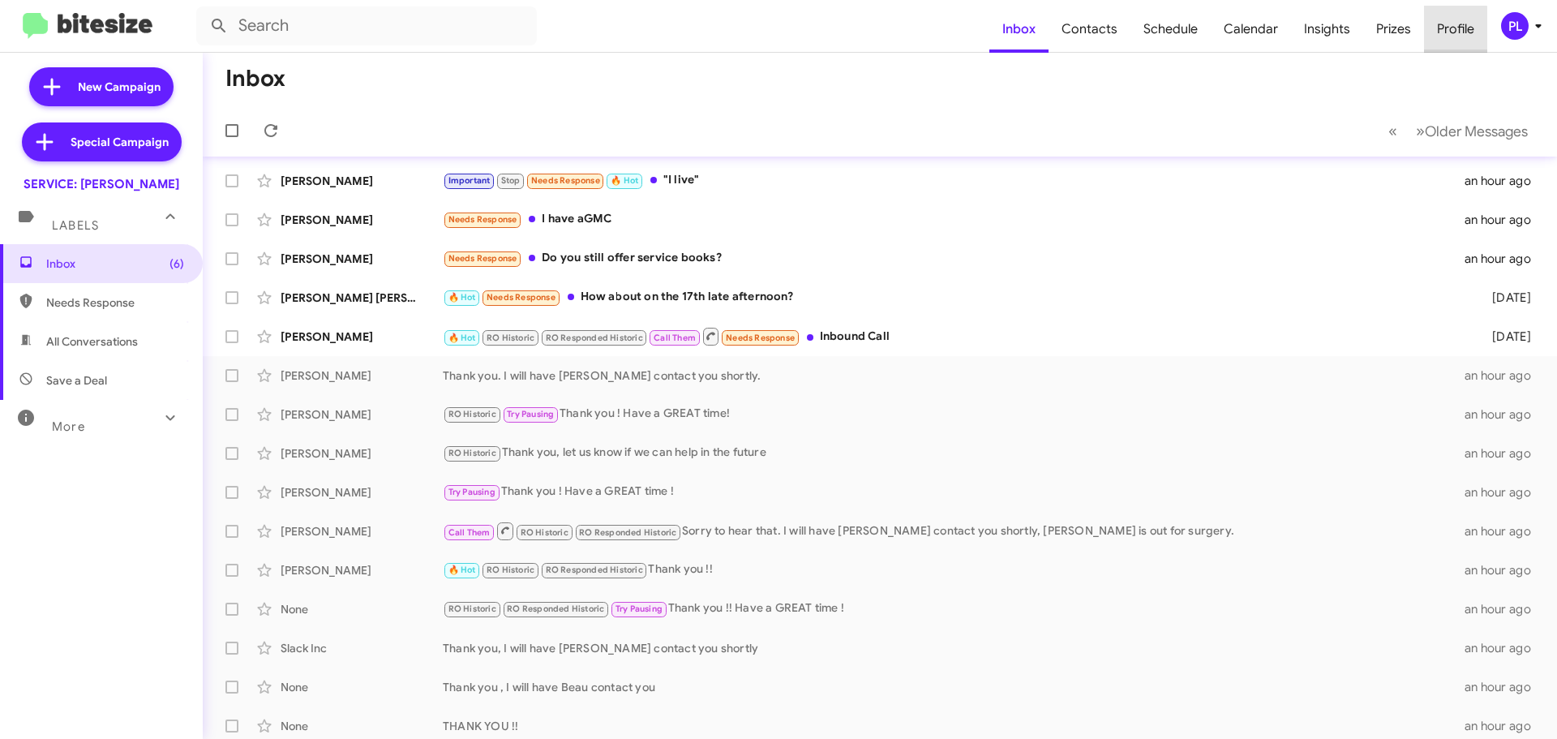
click at [1452, 31] on span "Profile" at bounding box center [1455, 29] width 63 height 47
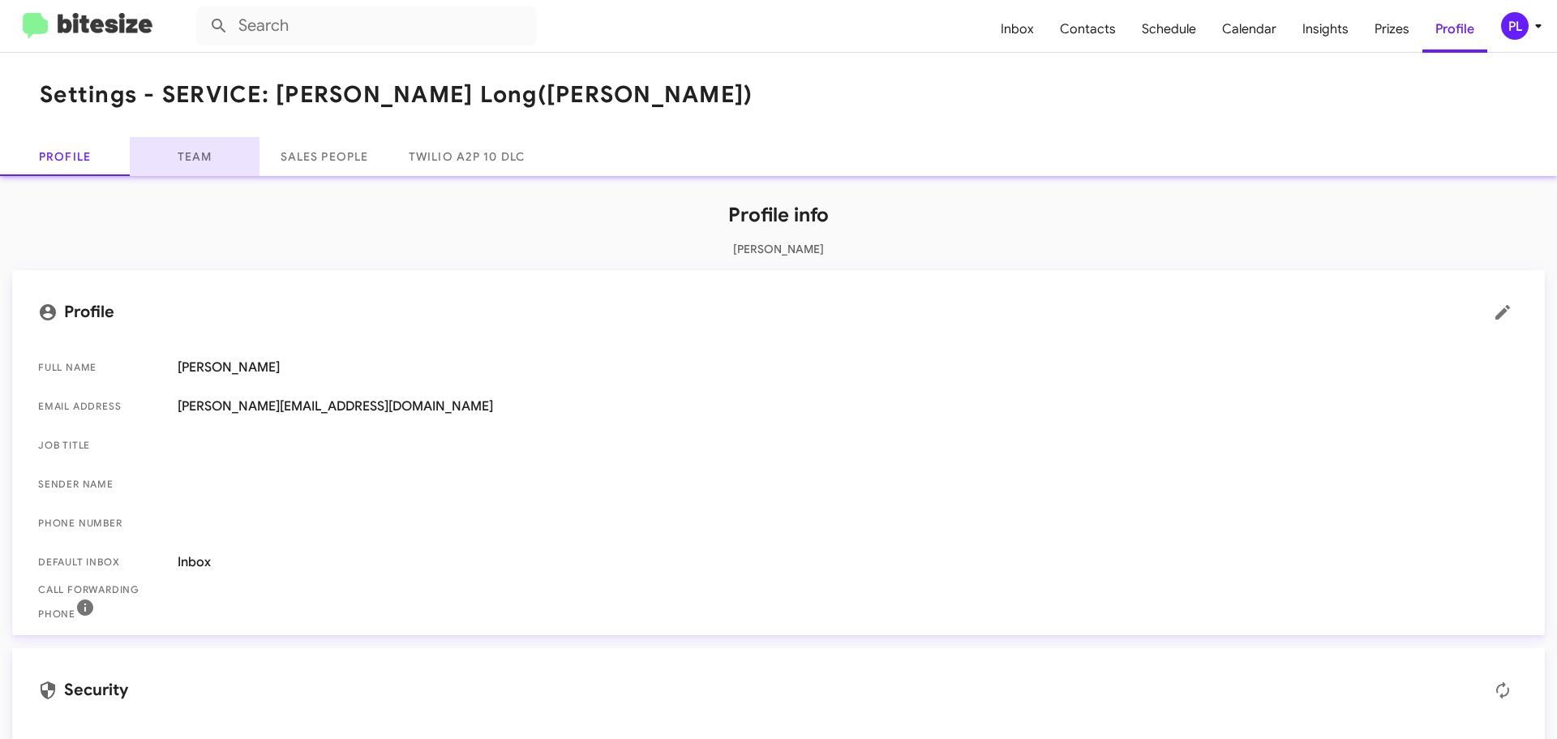
click at [197, 153] on link "Team" at bounding box center [195, 156] width 130 height 39
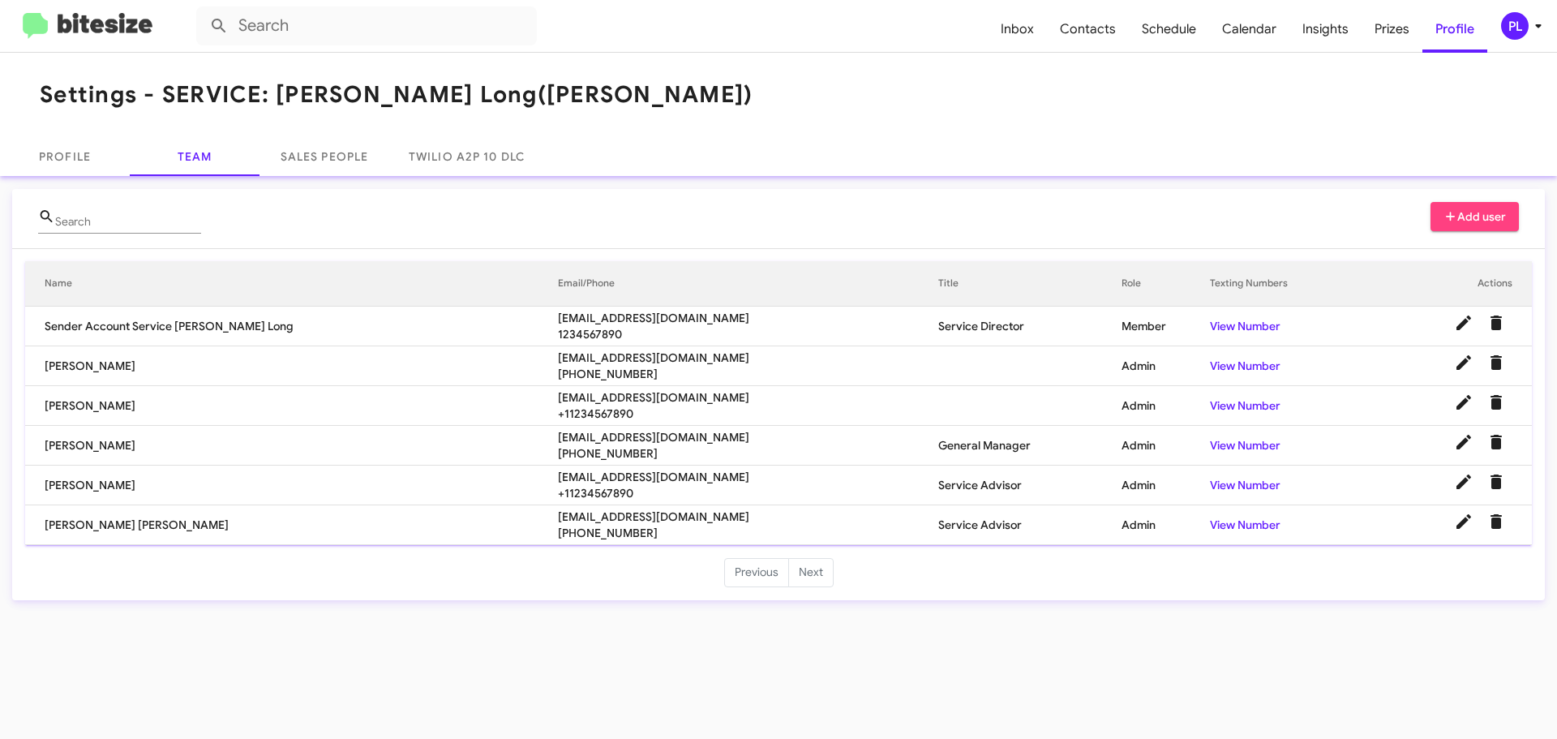
click at [1476, 212] on span "Add user" at bounding box center [1475, 216] width 63 height 29
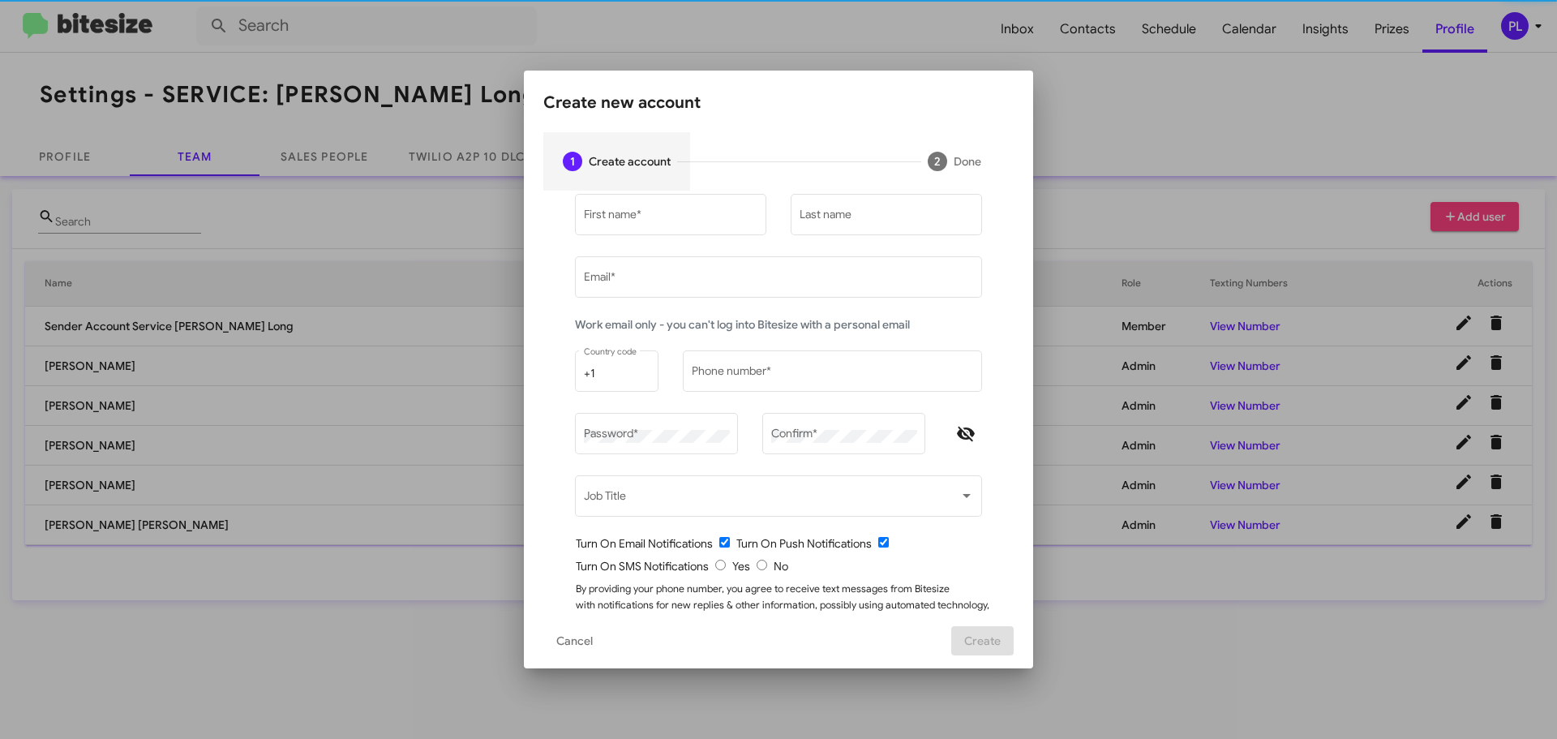
type input "[PERSON_NAME][EMAIL_ADDRESS][DOMAIN_NAME]"
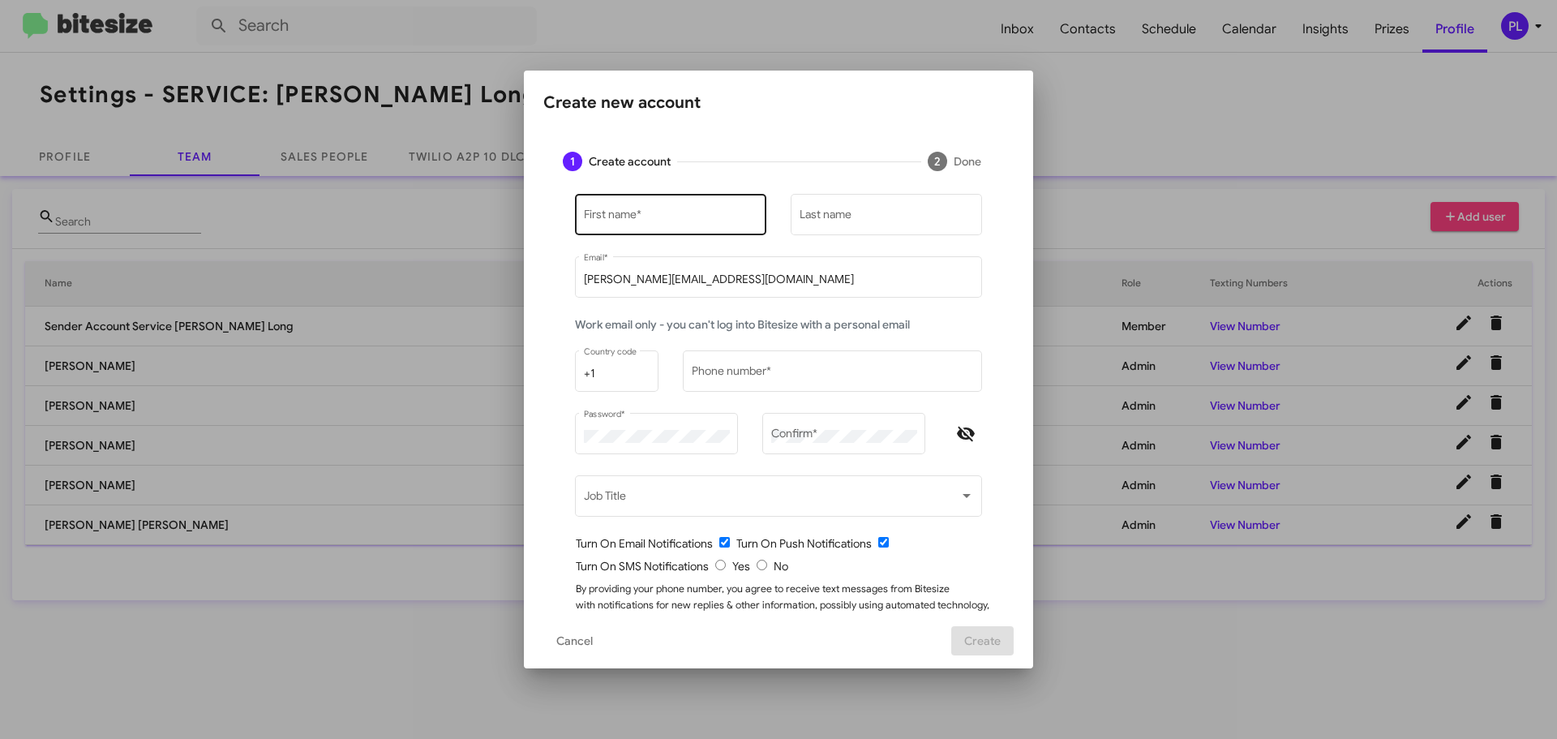
click at [669, 219] on input "First name *" at bounding box center [671, 217] width 174 height 13
type input "[PERSON_NAME]"
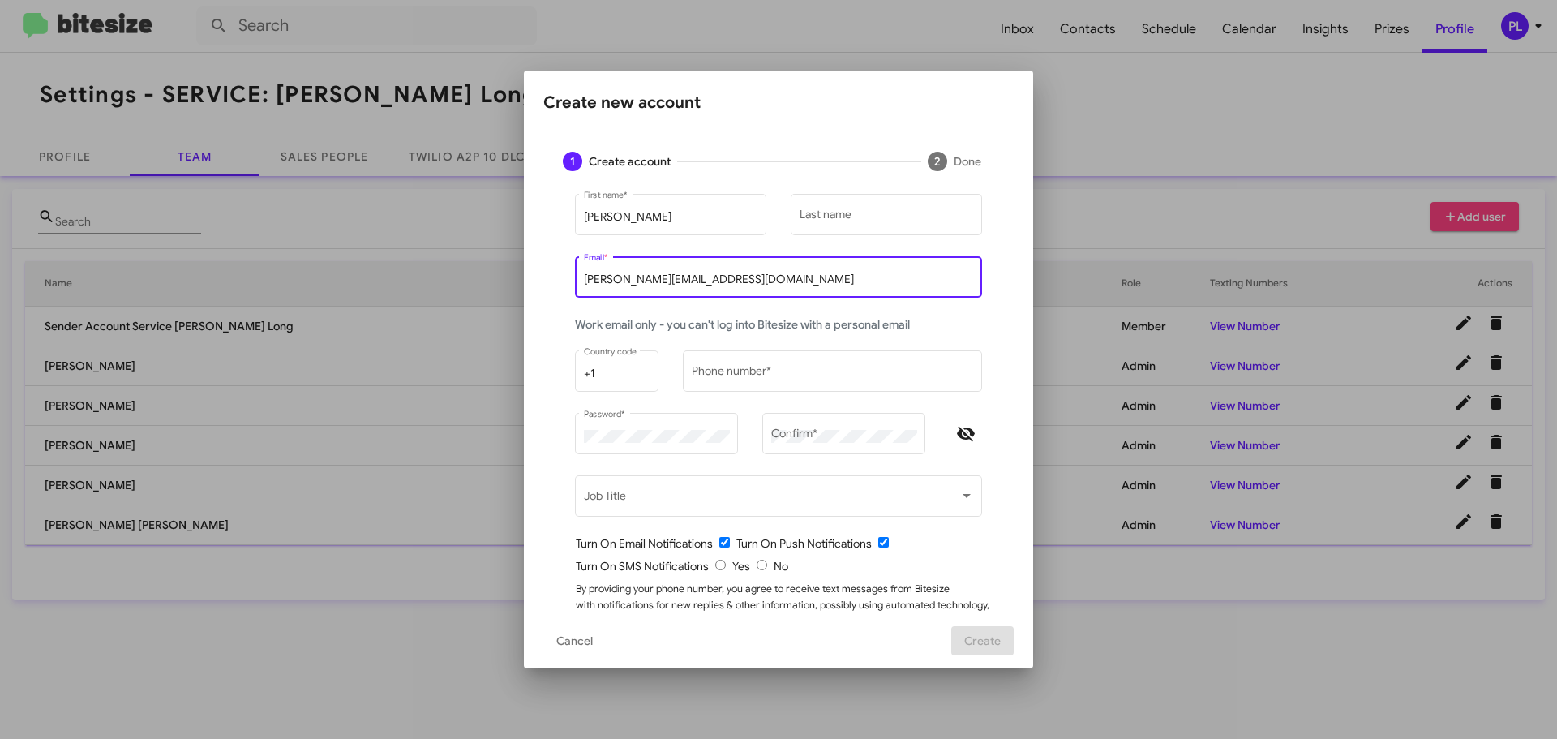
drag, startPoint x: 710, startPoint y: 282, endPoint x: 474, endPoint y: 281, distance: 236.0
click at [474, 281] on div "Create new account 1 Create account 2 Done [PERSON_NAME] First name * Last name…" at bounding box center [778, 369] width 1557 height 739
paste input
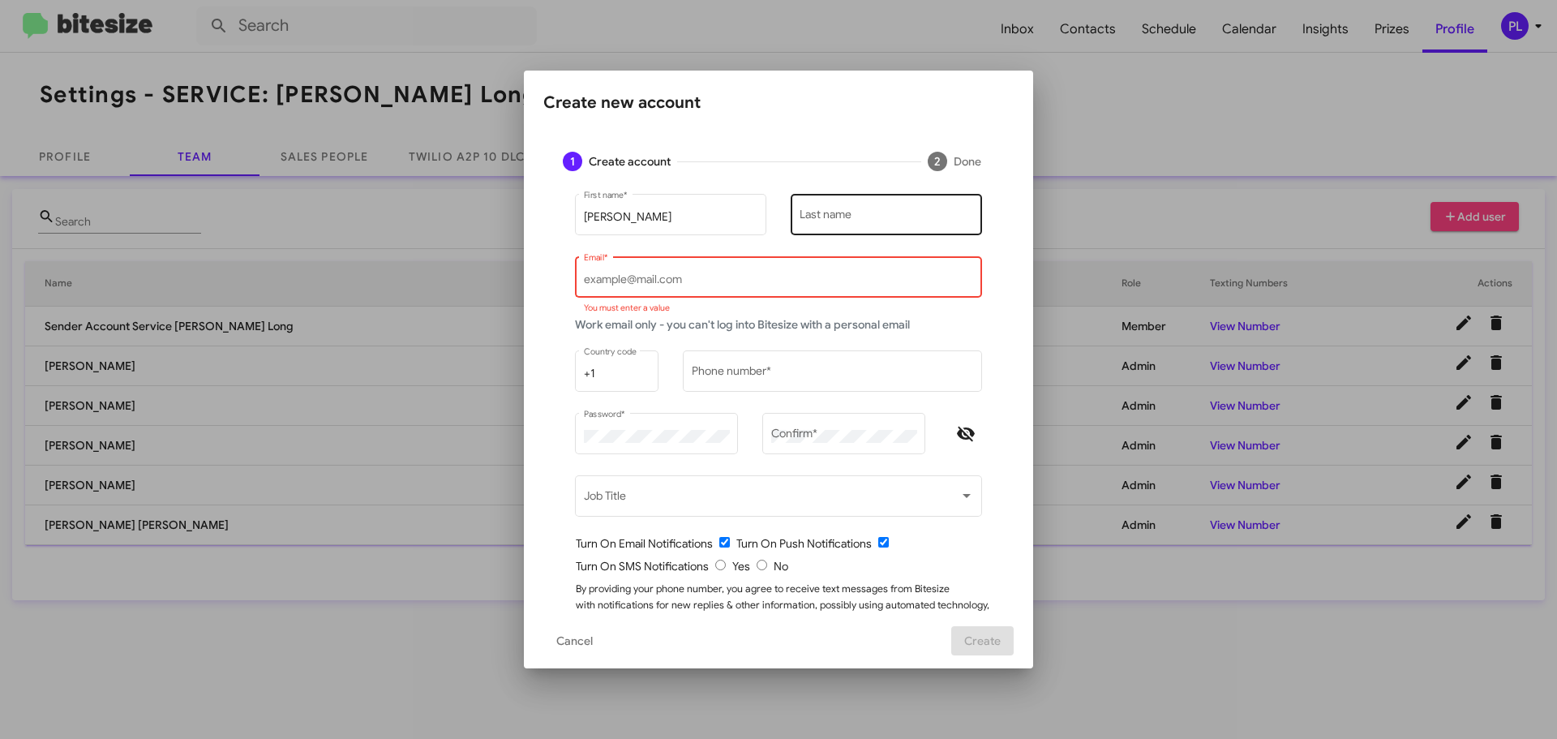
click at [840, 218] on input "Last name" at bounding box center [887, 217] width 174 height 13
type input "[PERSON_NAME]"
click at [620, 282] on input "Email *" at bounding box center [779, 279] width 390 height 13
click at [591, 278] on input "Email *" at bounding box center [779, 279] width 390 height 13
paste input "[EMAIL_ADDRESS][DOMAIN_NAME]"
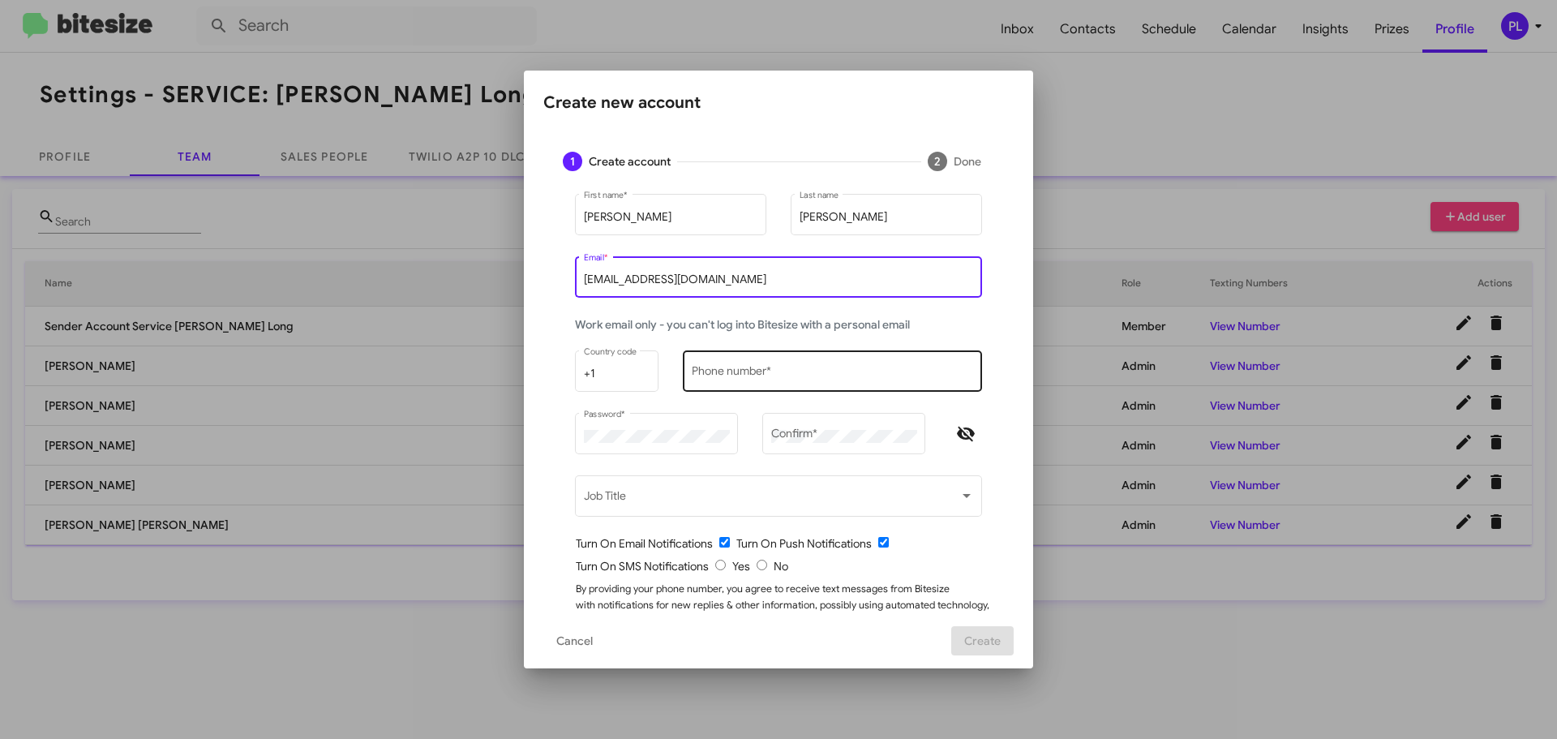
type input "[EMAIL_ADDRESS][DOMAIN_NAME]"
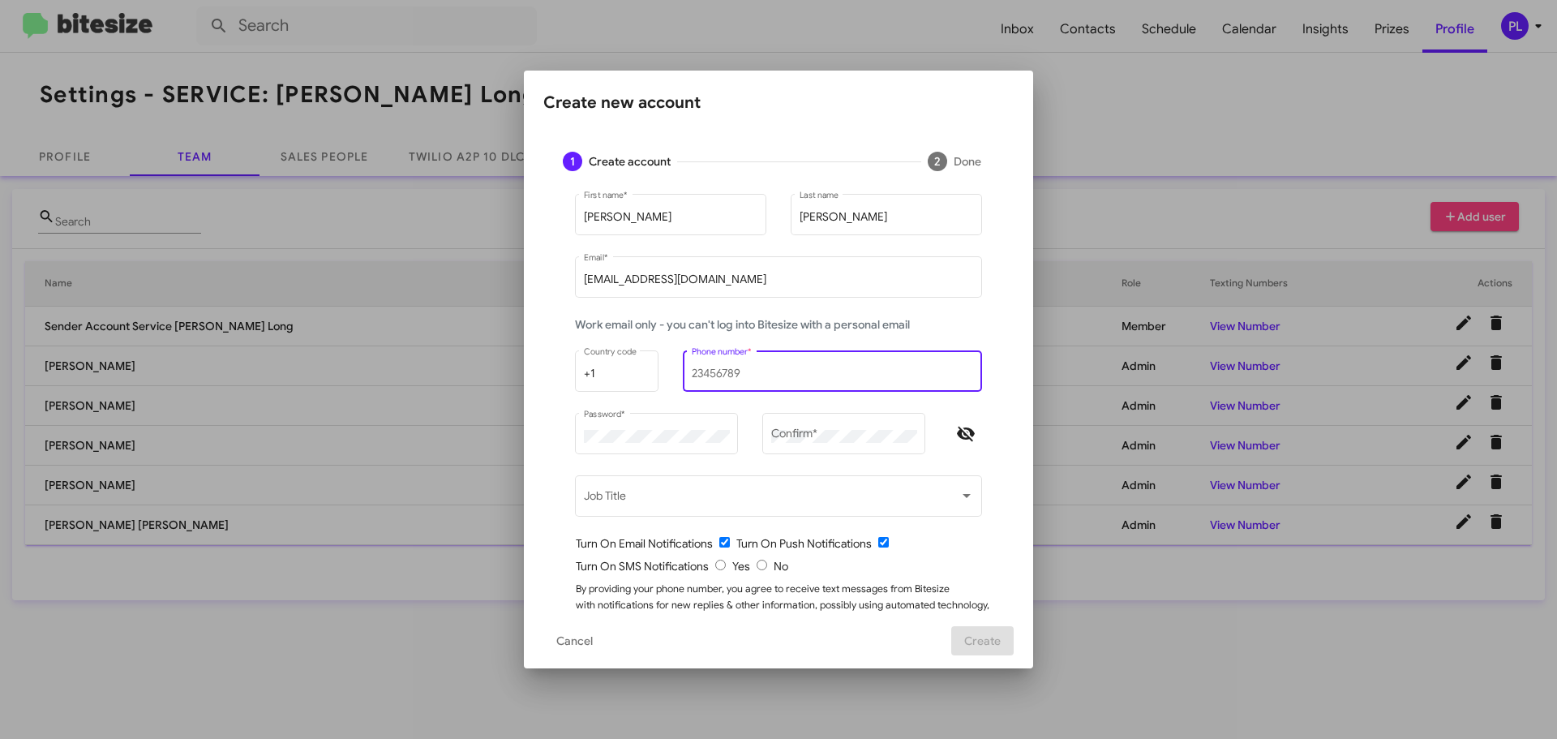
click at [706, 373] on input "Phone number *" at bounding box center [833, 373] width 282 height 13
type input "7193064863"
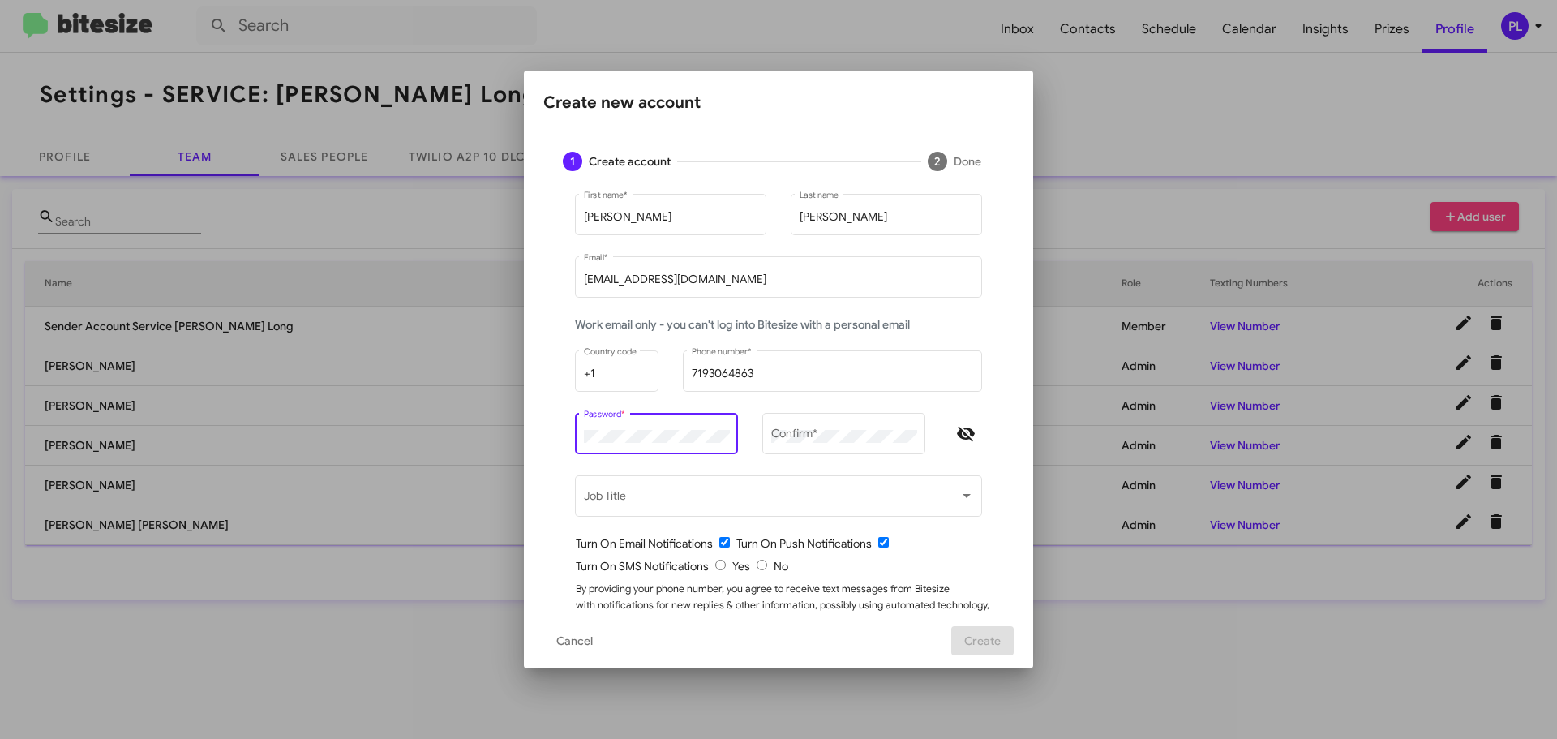
click at [483, 418] on div "Create new account 1 Create account 2 Done [PERSON_NAME] First name * [PERSON_N…" at bounding box center [778, 369] width 1557 height 739
click at [563, 430] on mat-form-field "Password *" at bounding box center [656, 441] width 187 height 62
click at [835, 424] on div "Confirm *" at bounding box center [844, 432] width 146 height 45
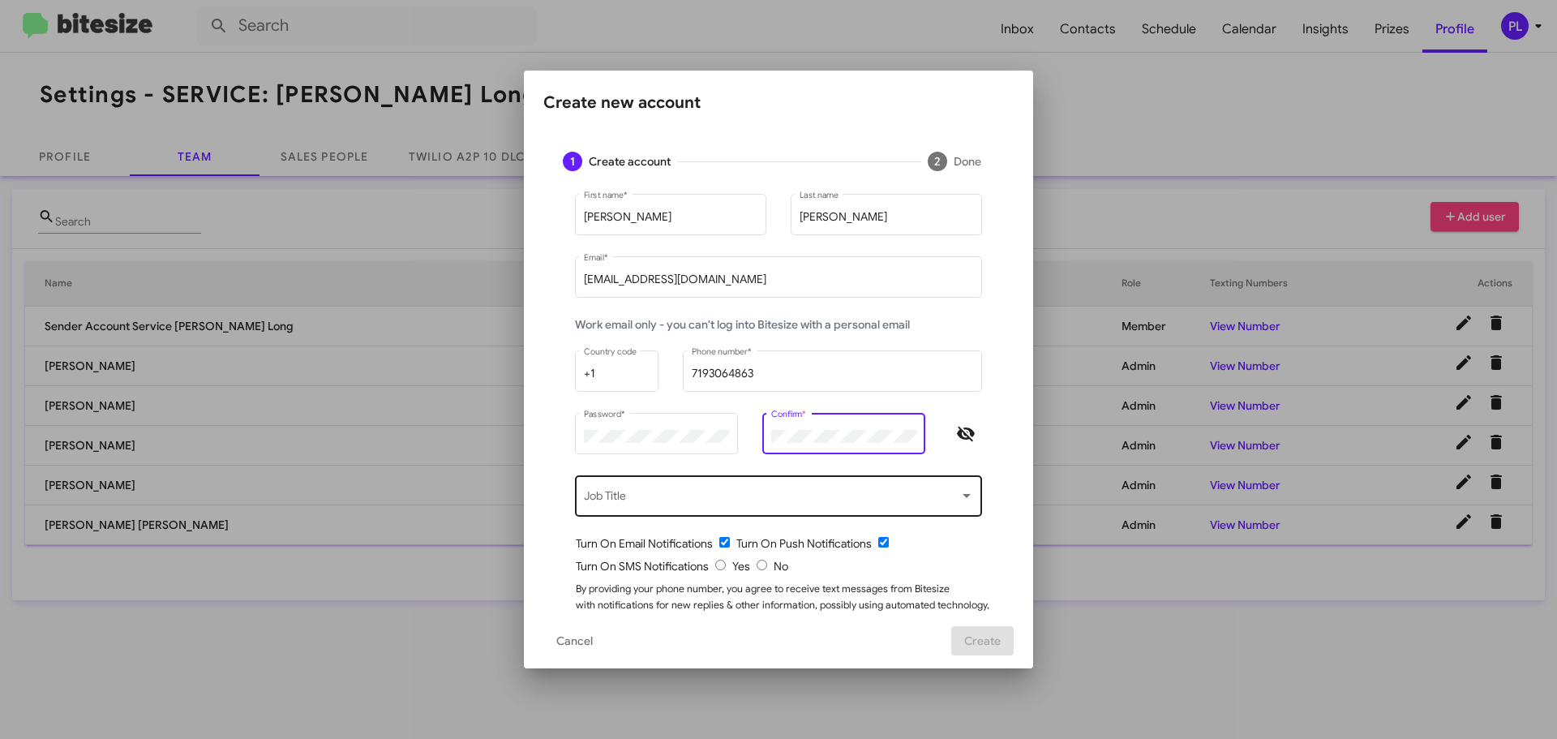
click at [761, 491] on div "Job Title" at bounding box center [779, 494] width 390 height 45
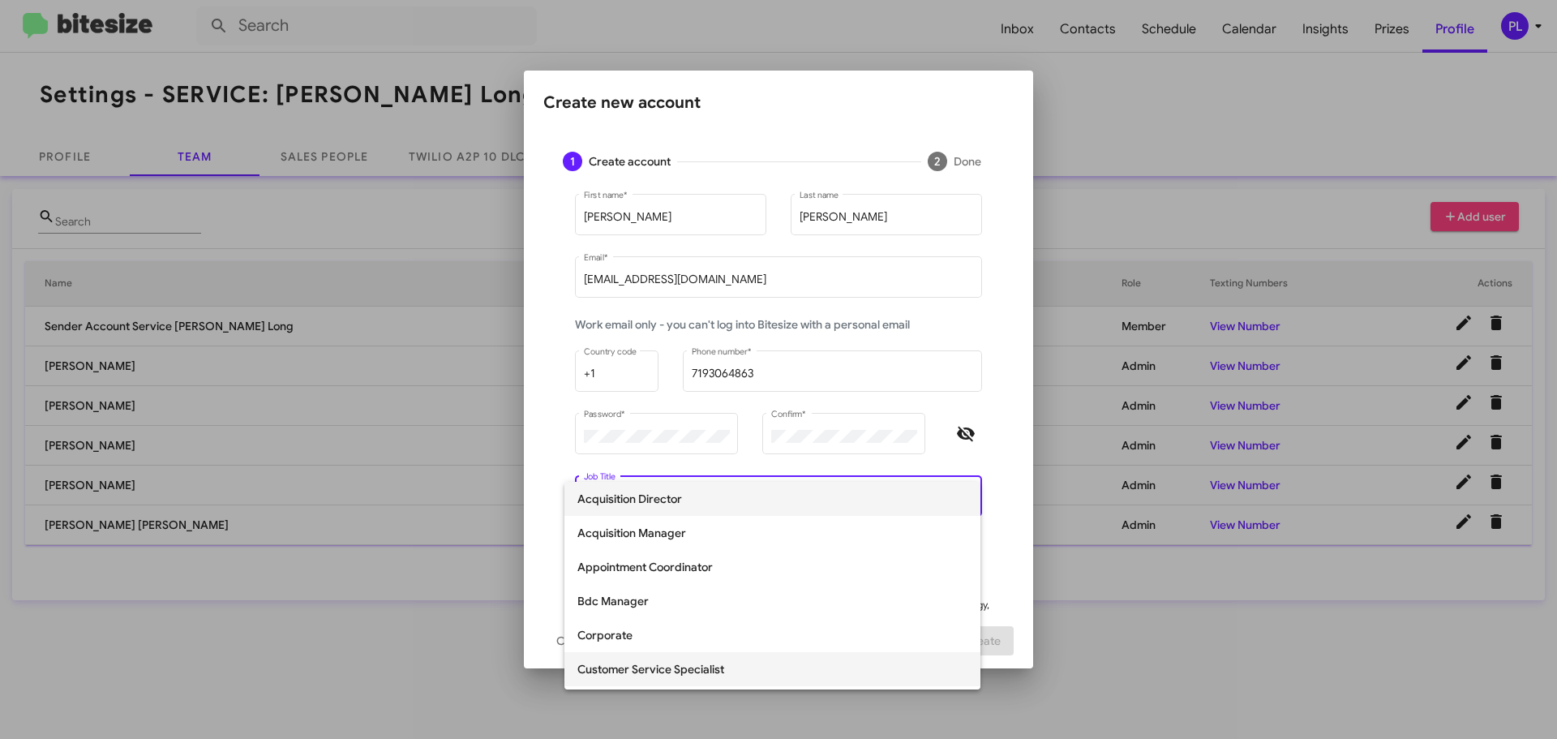
click at [687, 665] on span "Customer Service Specialist" at bounding box center [773, 669] width 390 height 34
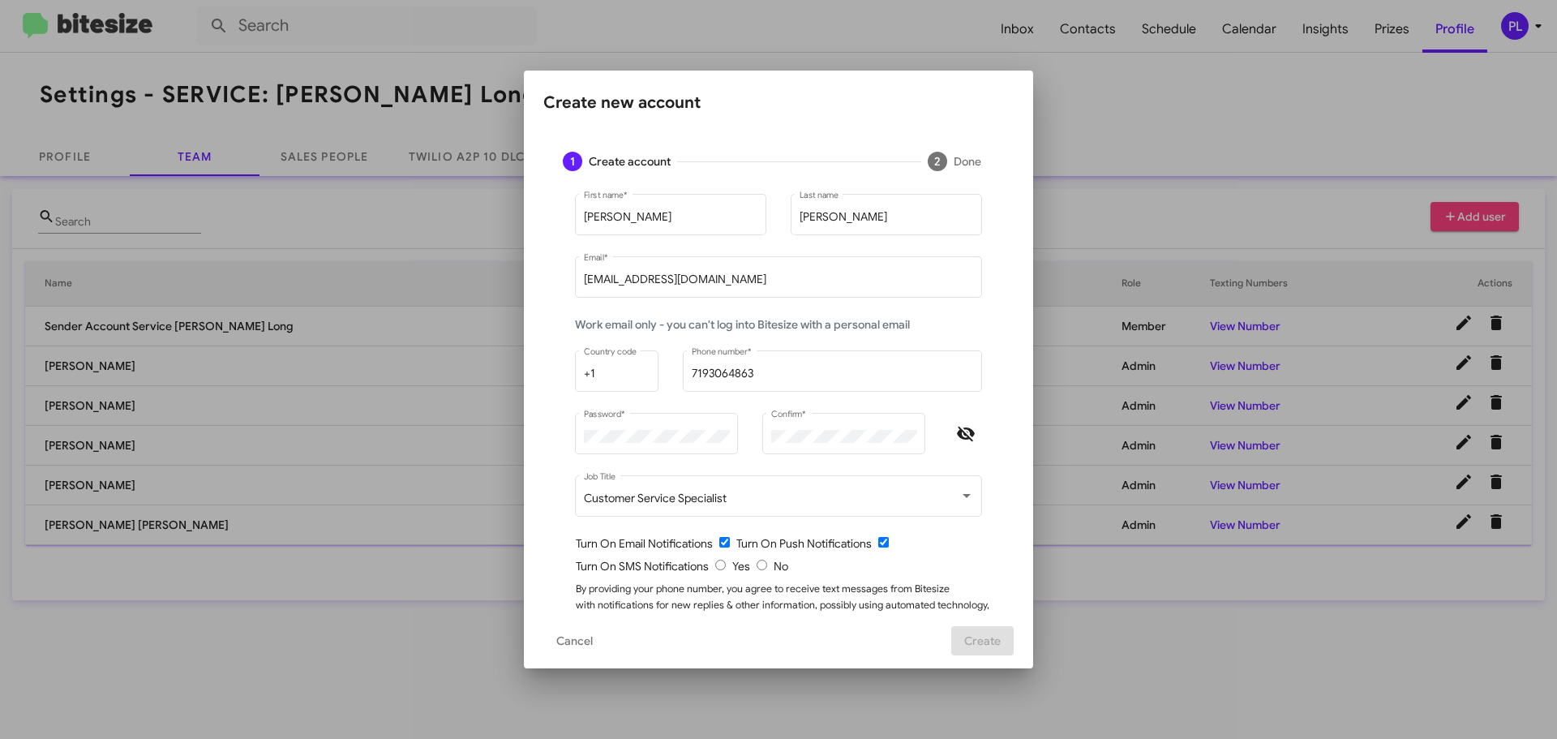
click at [720, 544] on input "checkbox" at bounding box center [724, 542] width 11 height 11
checkbox input "false"
click at [715, 565] on input "radio" at bounding box center [720, 565] width 11 height 11
radio input "true"
click at [980, 638] on span "Create" at bounding box center [982, 640] width 37 height 29
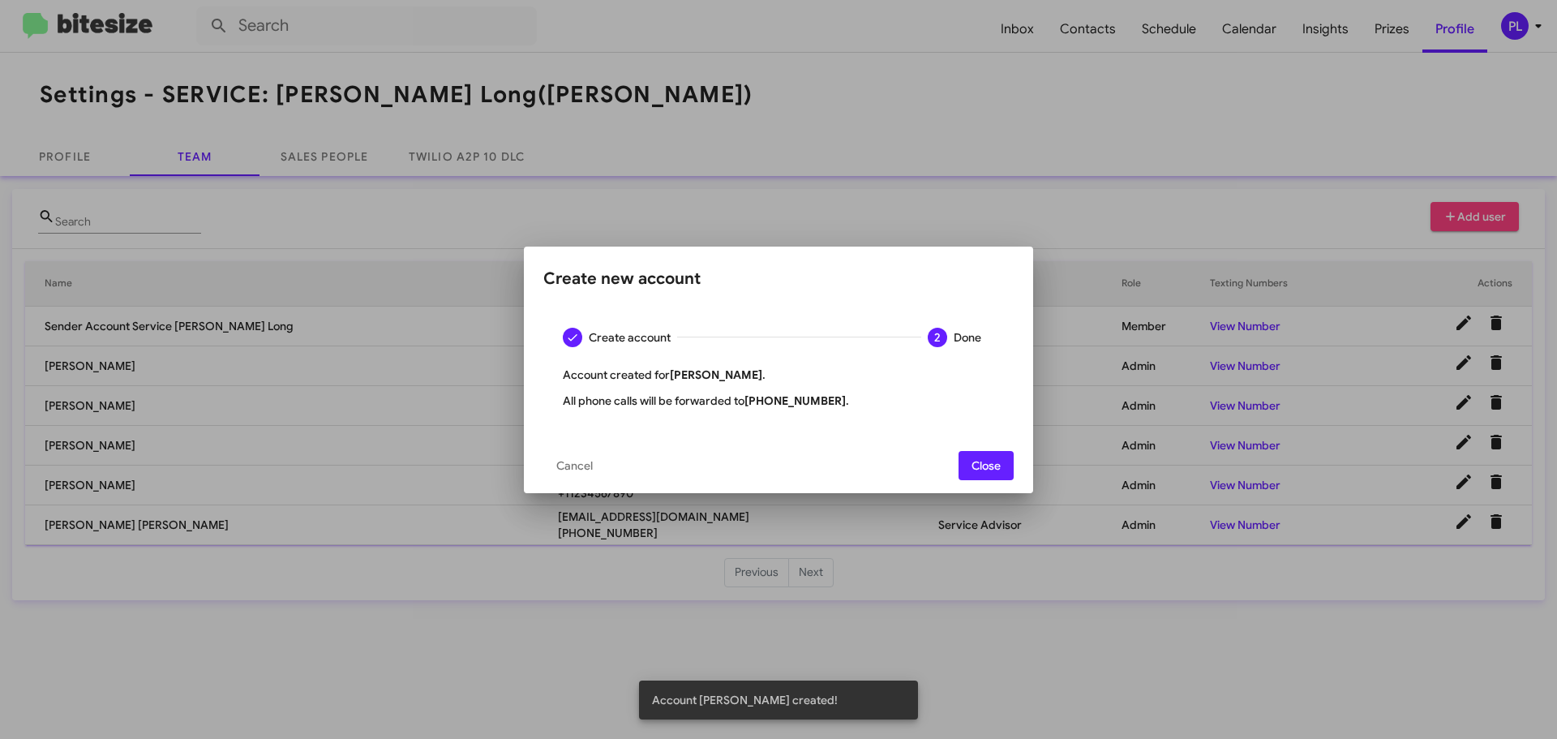
click at [1002, 462] on button "Close" at bounding box center [986, 465] width 55 height 29
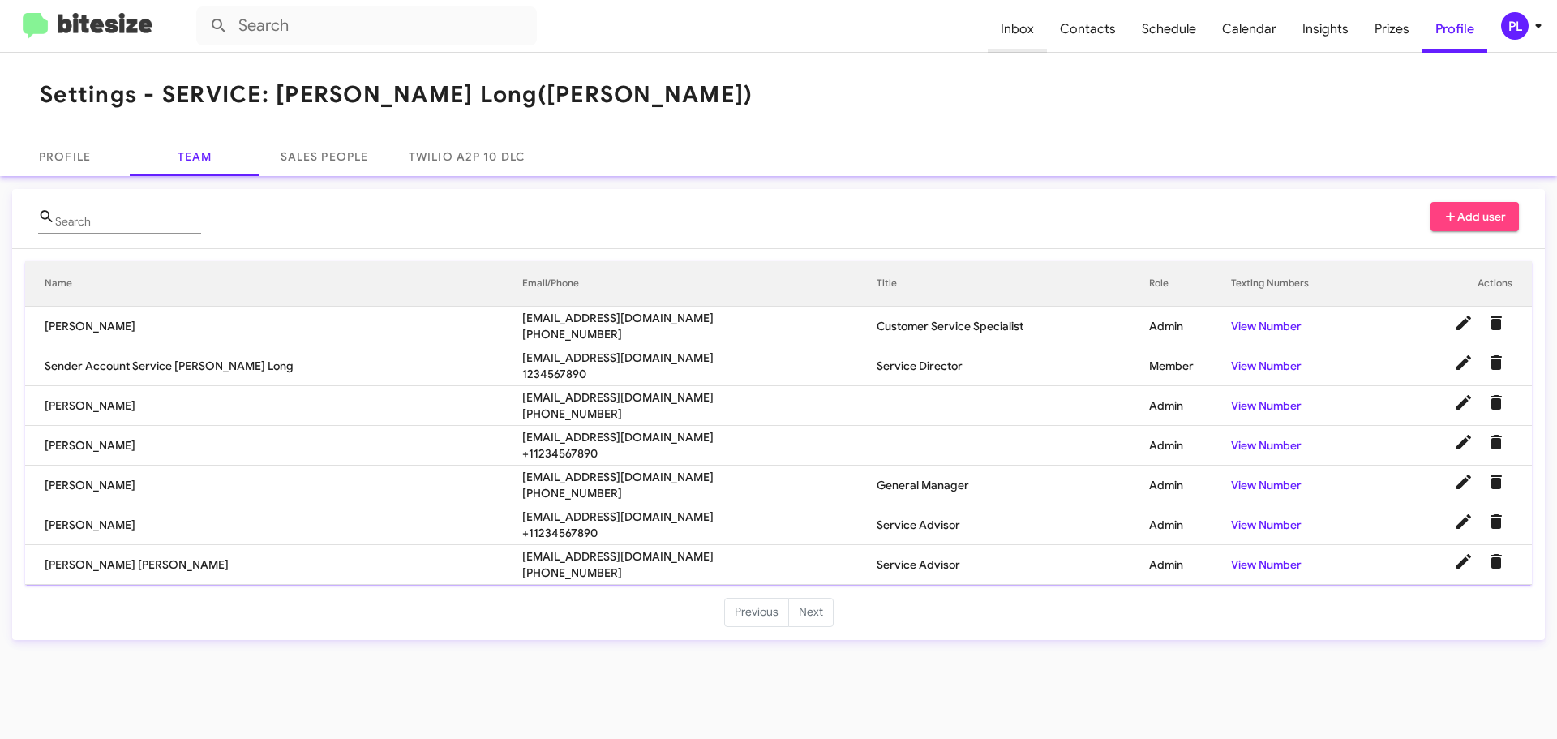
click at [1037, 33] on span "Inbox" at bounding box center [1017, 29] width 59 height 47
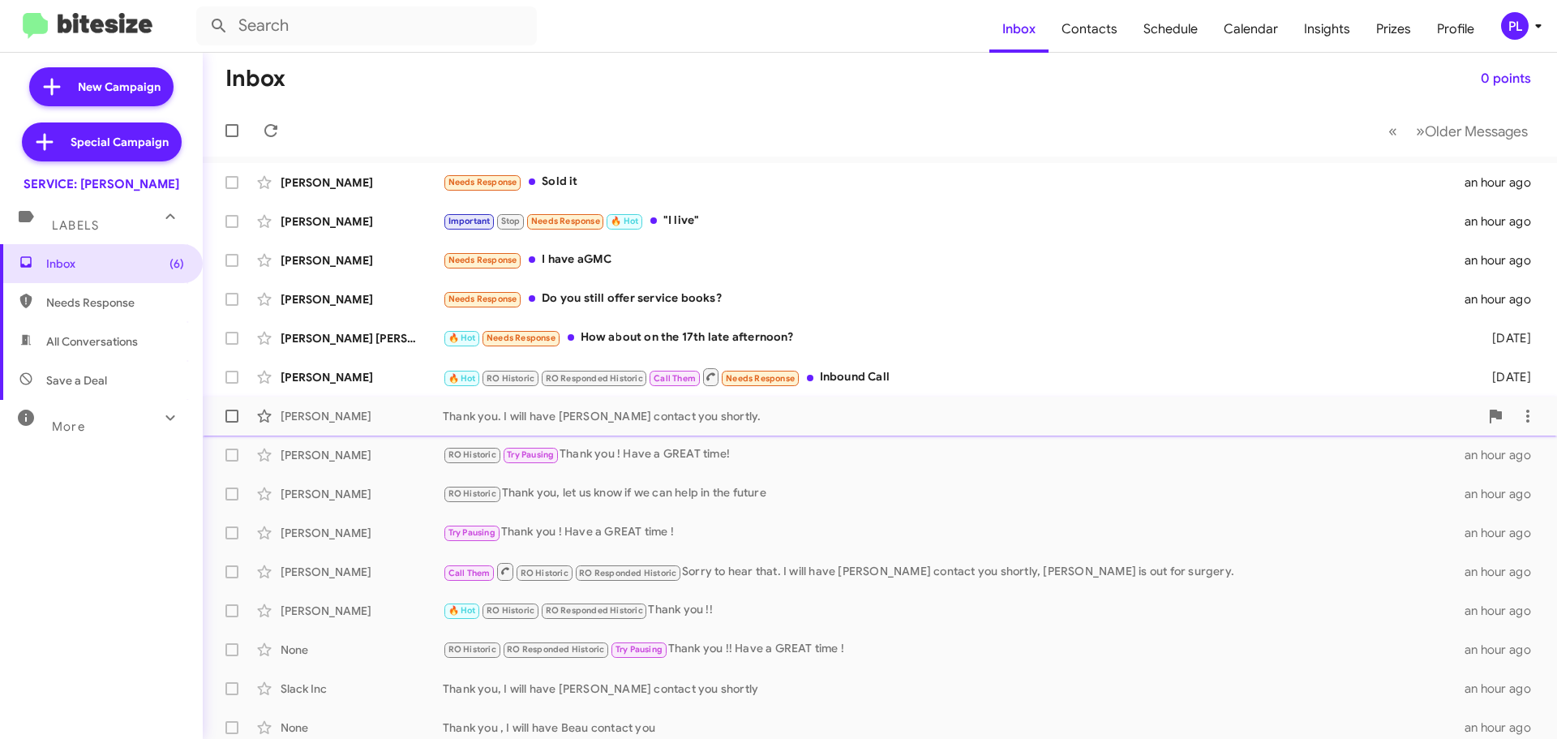
click at [608, 413] on div "Thank you. I will have [PERSON_NAME] contact you shortly." at bounding box center [961, 416] width 1037 height 16
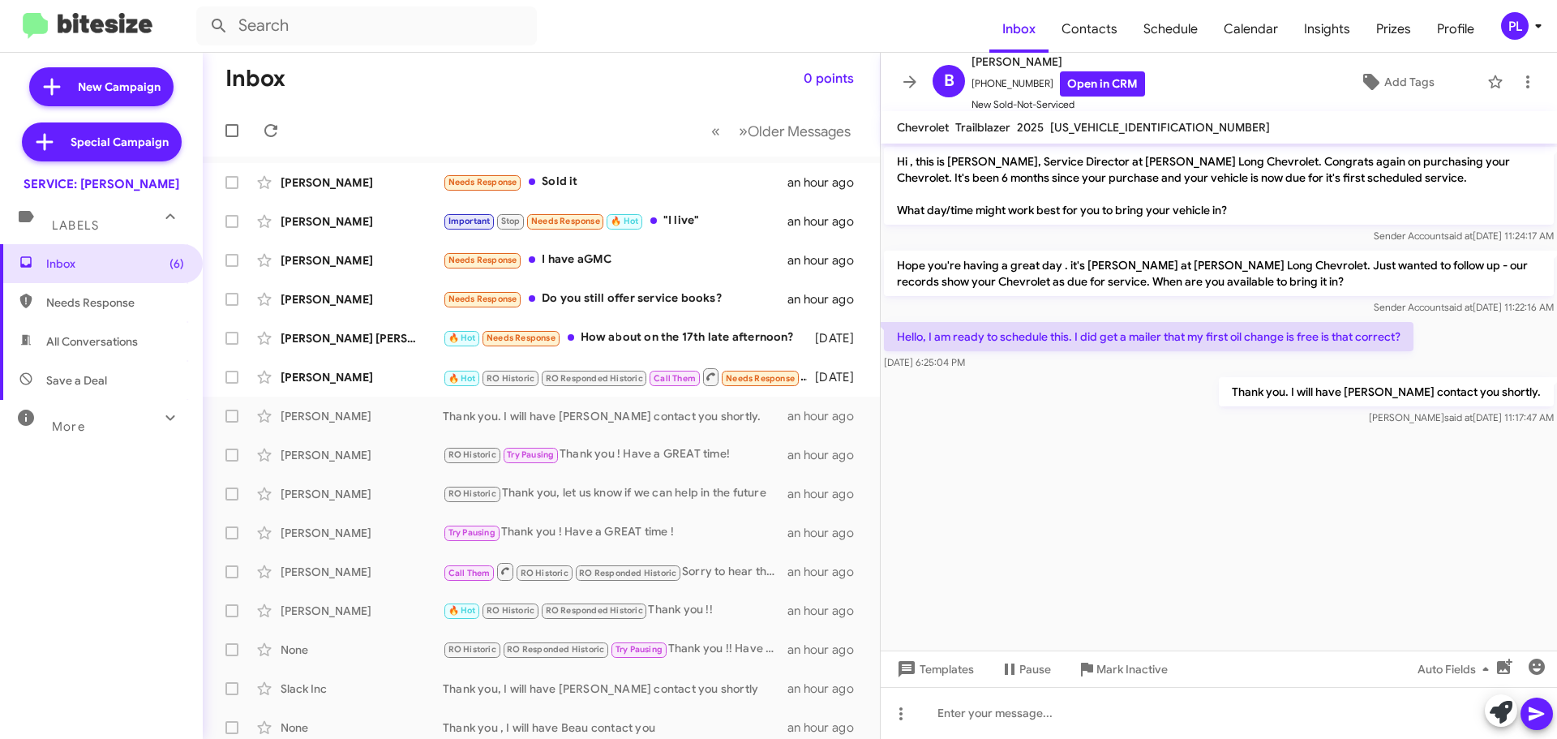
drag, startPoint x: 913, startPoint y: 75, endPoint x: 929, endPoint y: 81, distance: 16.4
click at [913, 75] on icon at bounding box center [909, 81] width 19 height 19
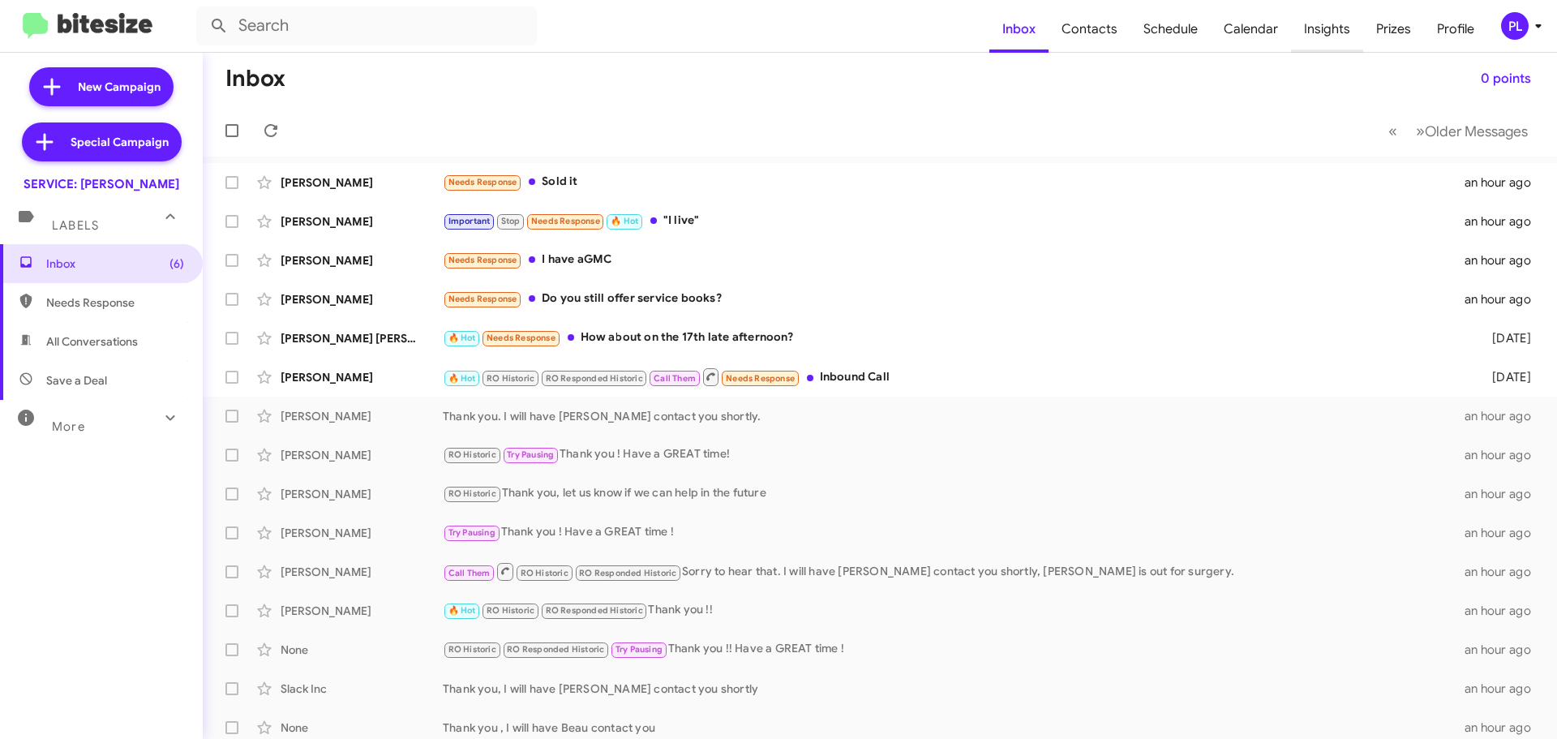
click at [1338, 30] on span "Insights" at bounding box center [1327, 29] width 72 height 47
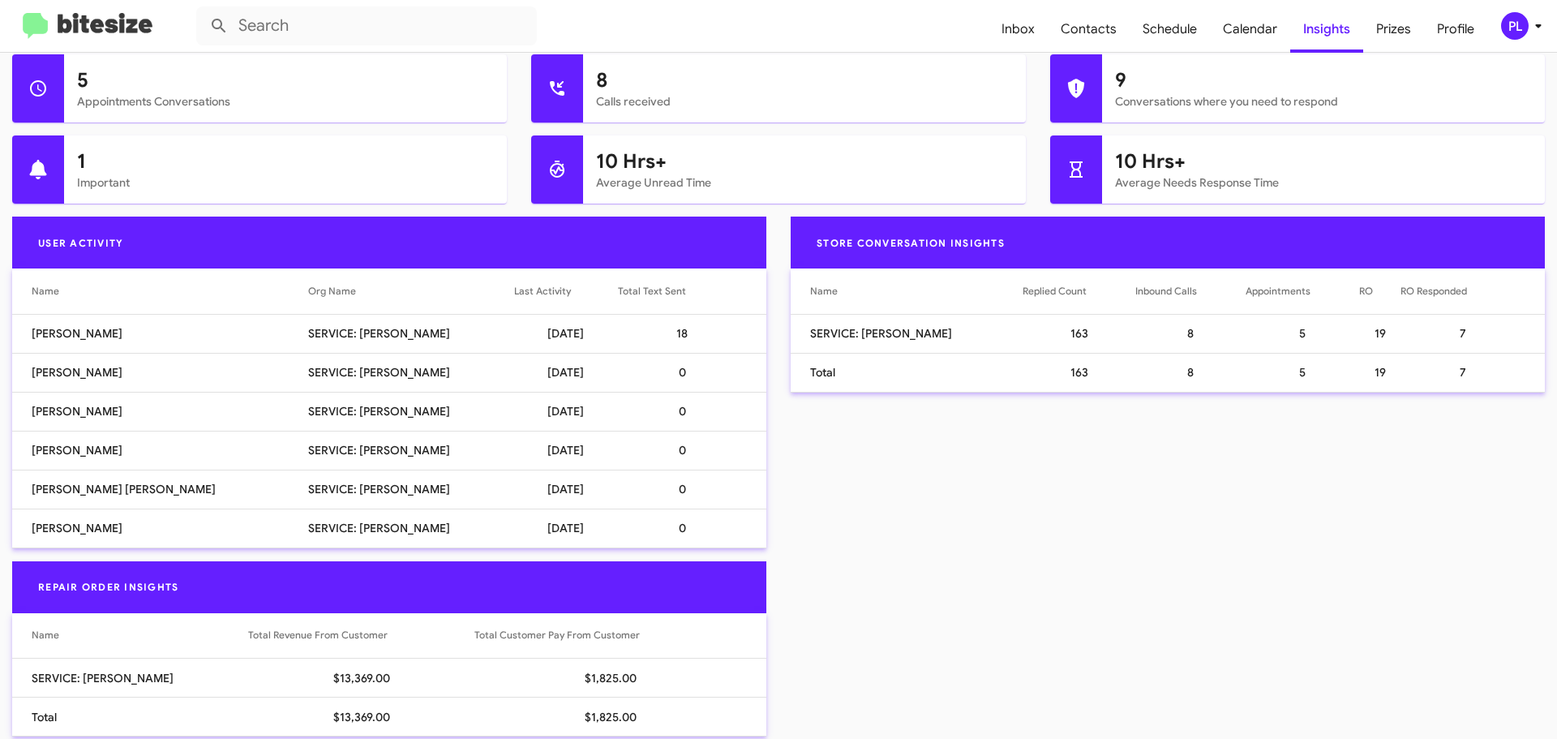
scroll to position [973, 0]
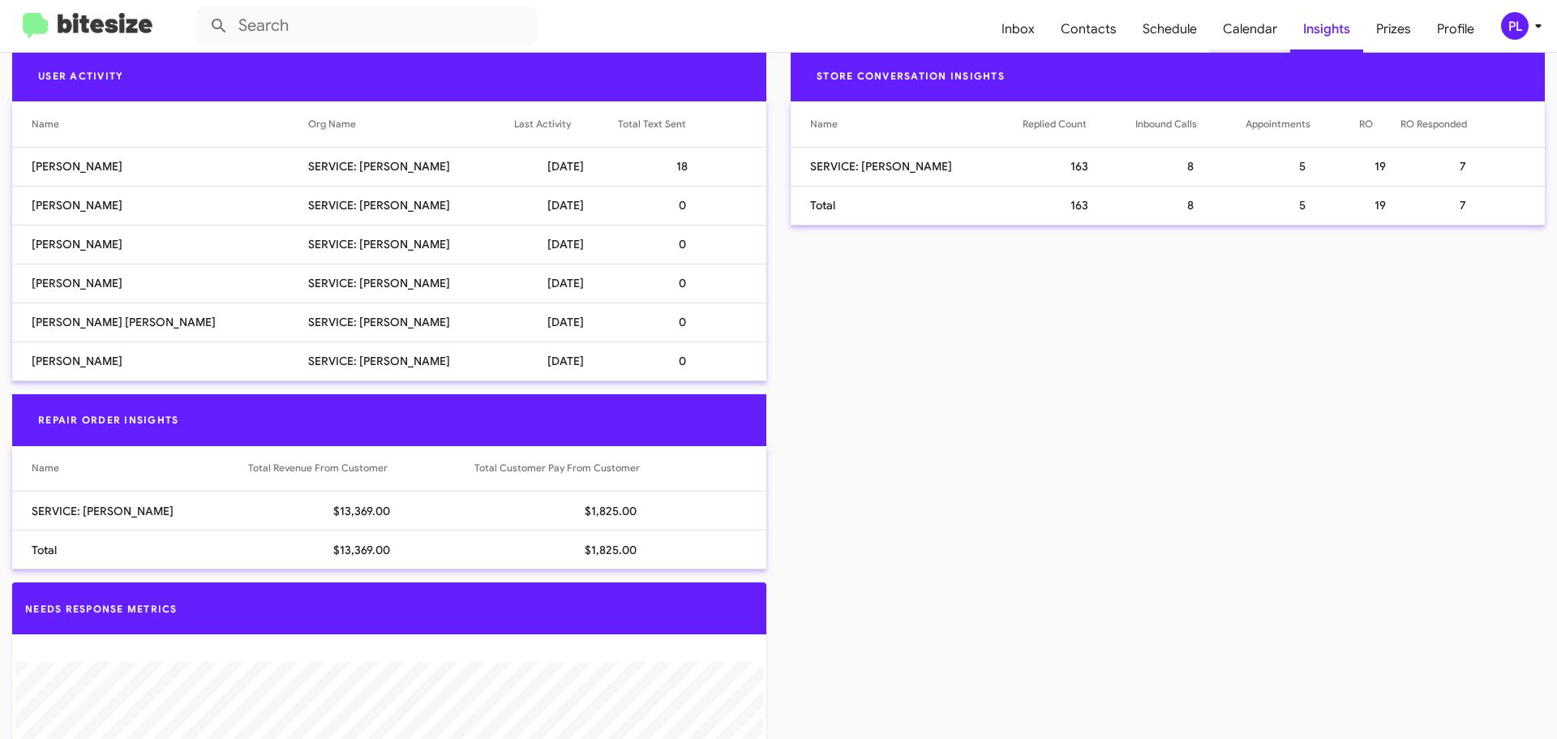
click at [1265, 24] on span "Calendar" at bounding box center [1250, 29] width 80 height 47
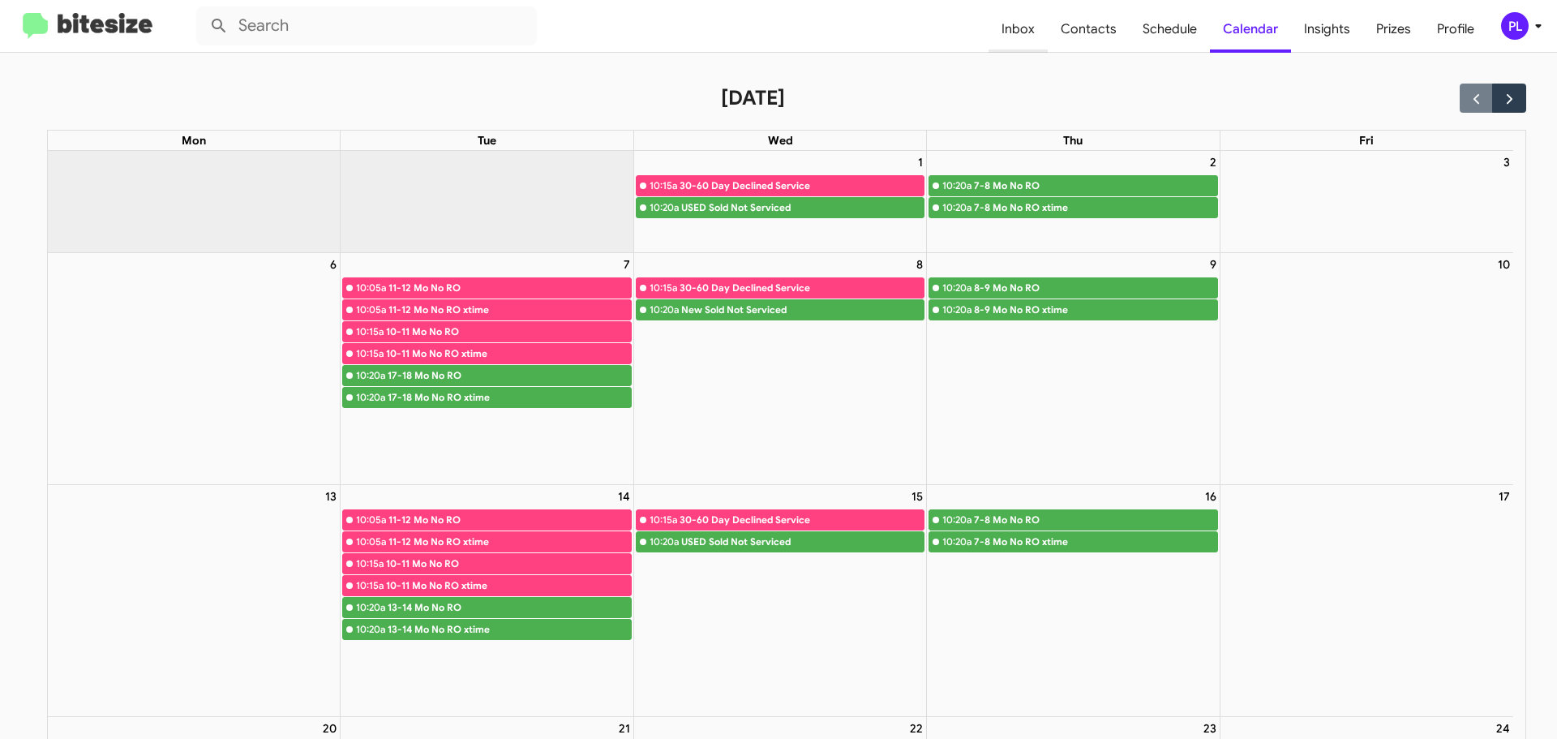
click at [1028, 28] on span "Inbox" at bounding box center [1018, 29] width 59 height 47
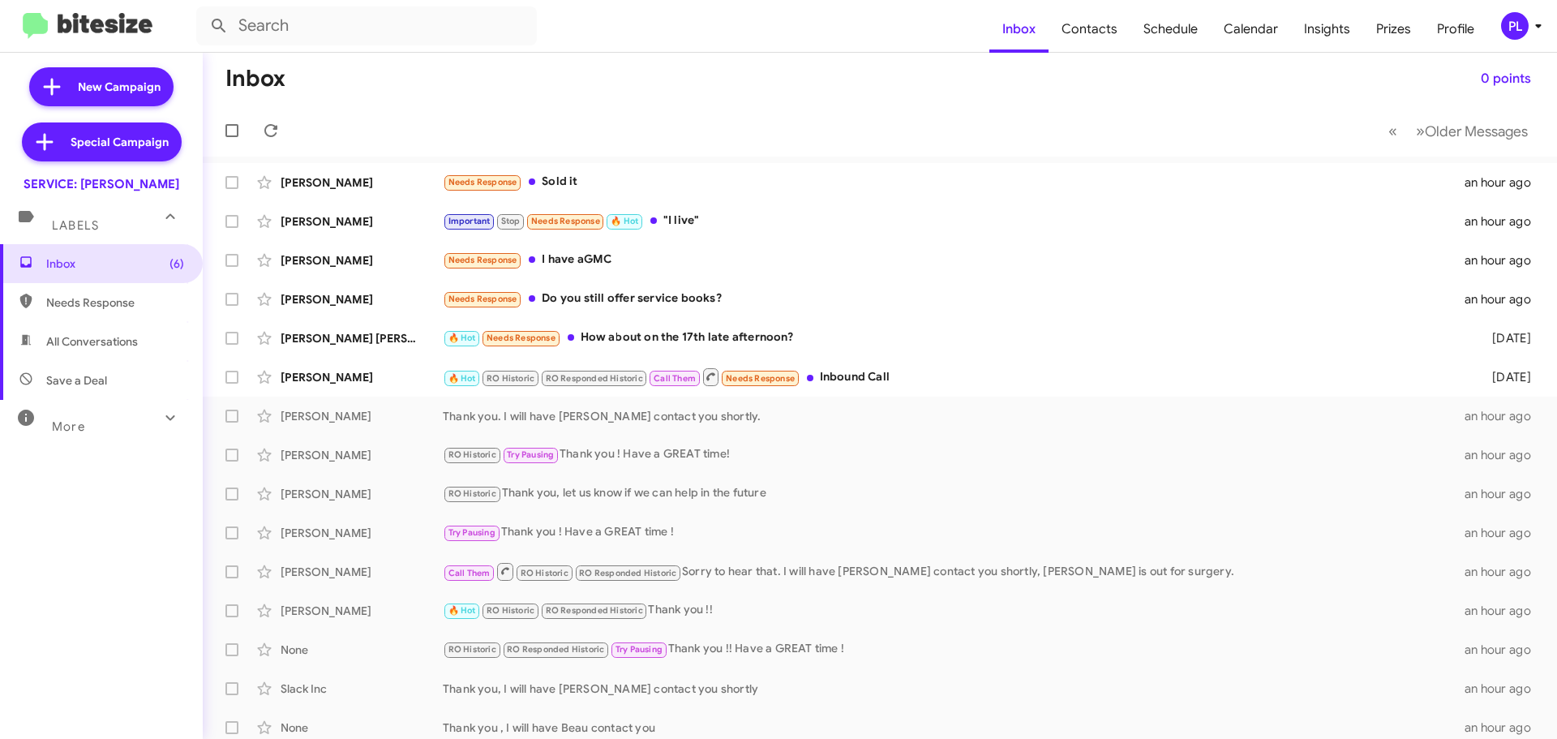
click at [114, 432] on div "More" at bounding box center [85, 420] width 144 height 30
click at [706, 483] on div "[PERSON_NAME] RO Historic Thank you, let us know if we can help in the future a…" at bounding box center [880, 494] width 1329 height 32
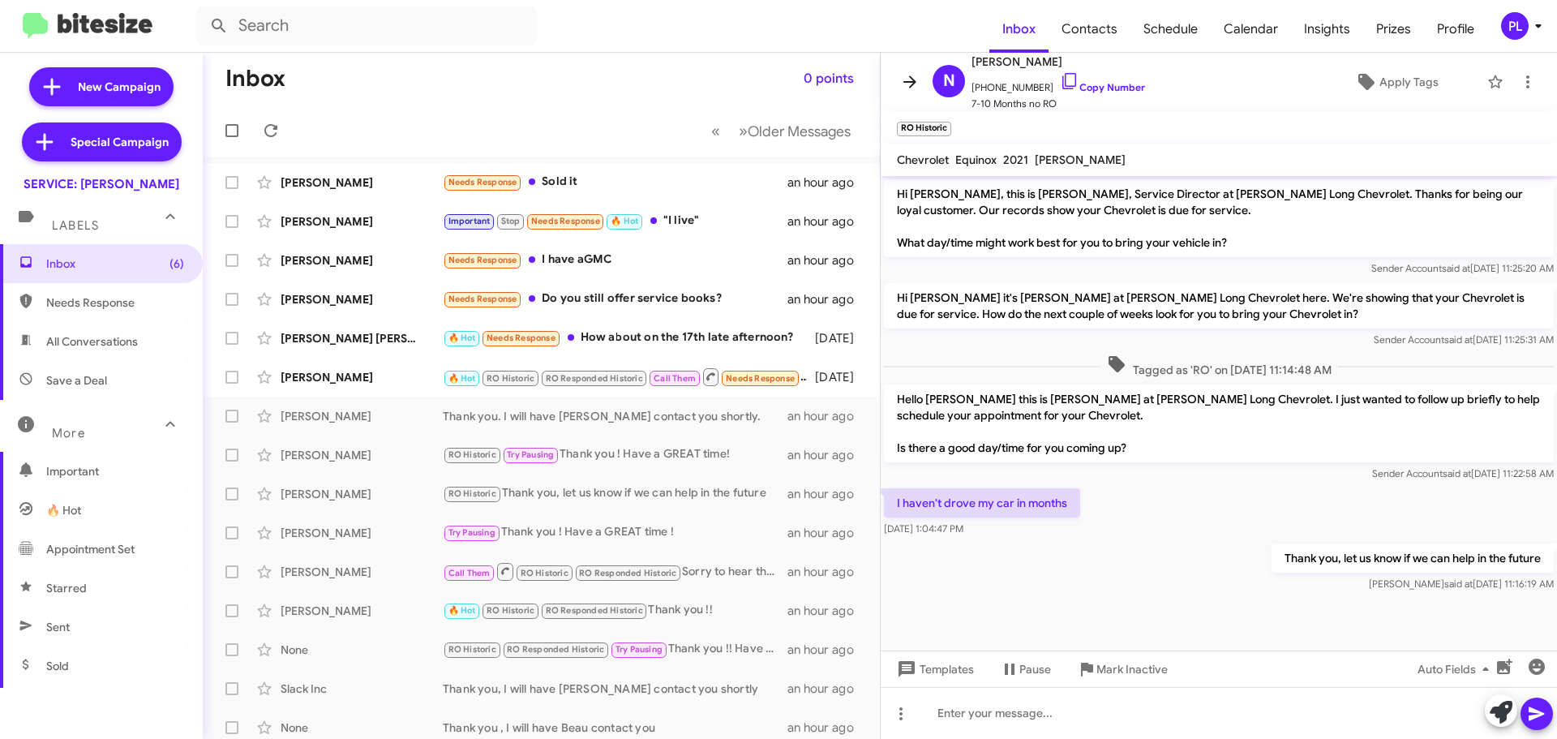
click at [900, 85] on span at bounding box center [910, 81] width 32 height 19
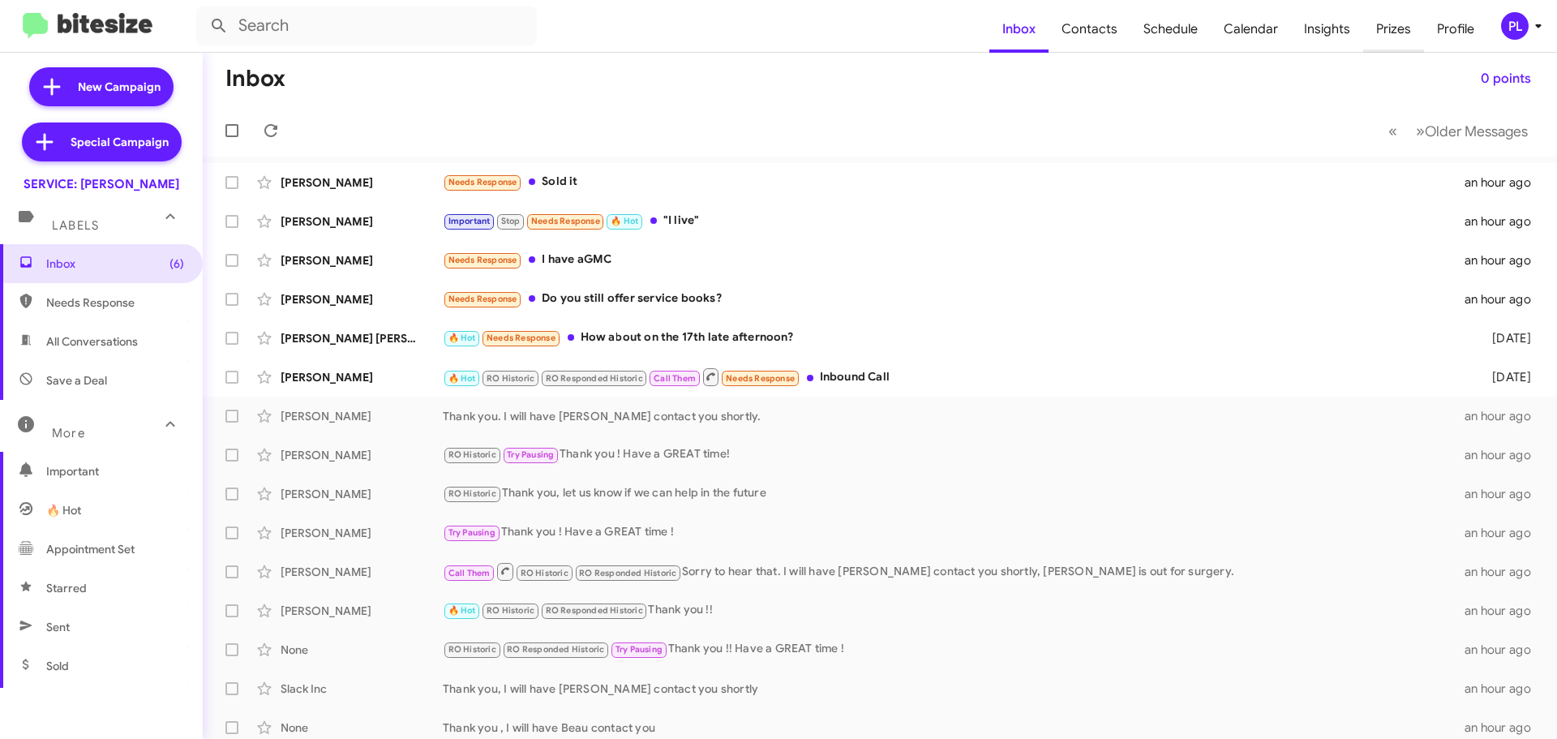
click at [1392, 32] on span "Prizes" at bounding box center [1394, 29] width 61 height 47
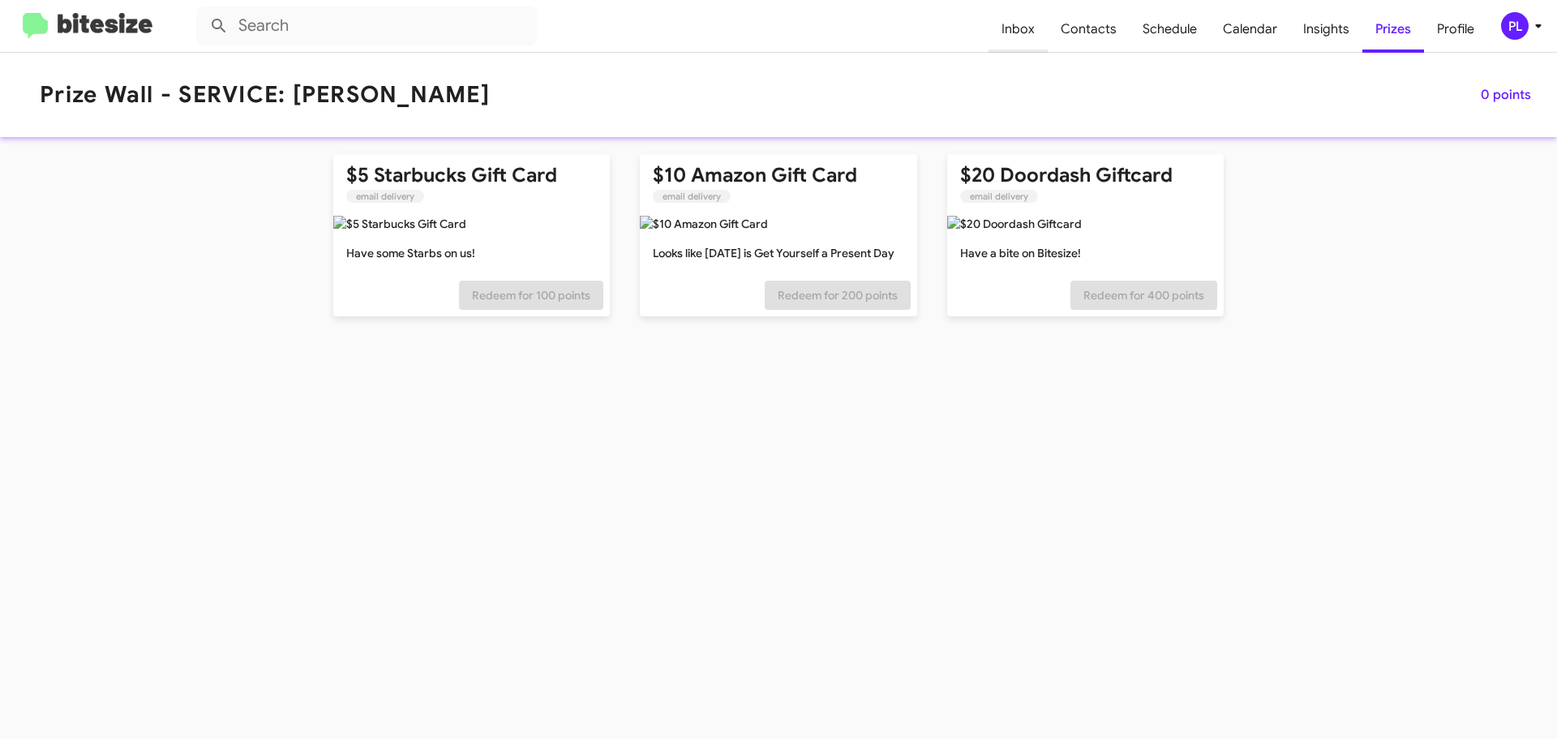
click at [1017, 36] on span "Inbox" at bounding box center [1018, 29] width 59 height 47
